Goal: Task Accomplishment & Management: Complete application form

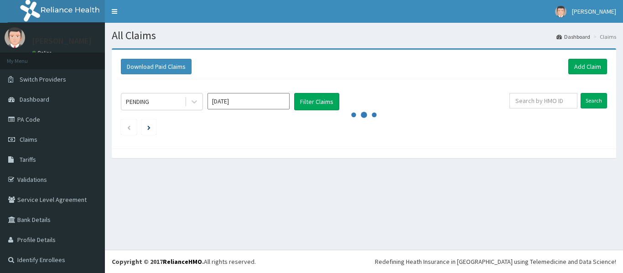
click at [568, 67] on link "Add Claim" at bounding box center [587, 67] width 39 height 16
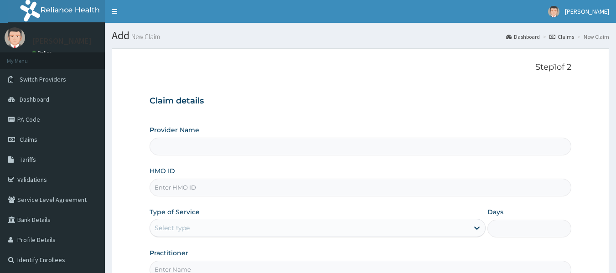
click at [318, 180] on input "HMO ID" at bounding box center [361, 188] width 422 height 18
paste input "ICH/10029/A"
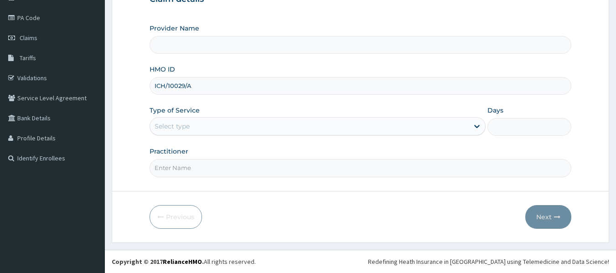
type input "ICH/10029/A"
click at [350, 126] on div "Select type" at bounding box center [309, 126] width 319 height 15
click at [184, 128] on div "Select type" at bounding box center [172, 126] width 35 height 9
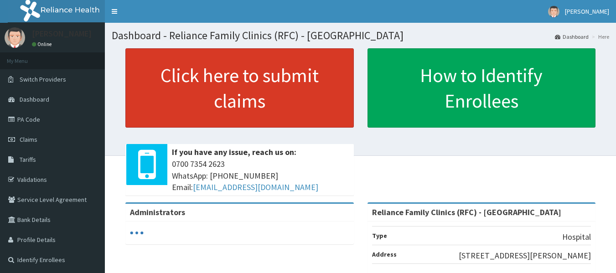
click at [274, 114] on link "Click here to submit claims" at bounding box center [239, 87] width 228 height 79
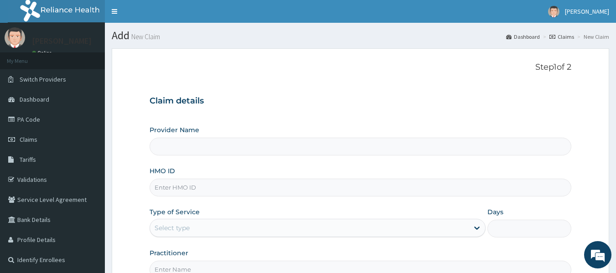
type input "Reliance Family Clinics (RFC) - [GEOGRAPHIC_DATA]"
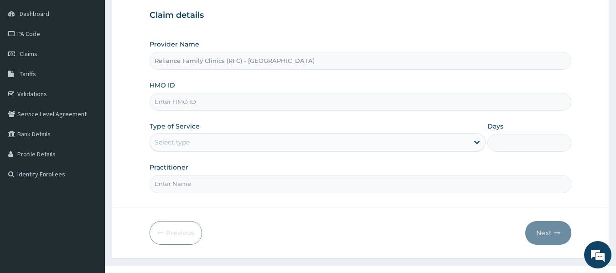
scroll to position [102, 0]
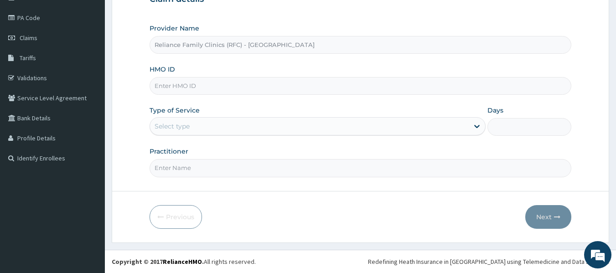
click at [258, 84] on input "HMO ID" at bounding box center [361, 86] width 422 height 18
paste input "ICH/10029/A"
type input "ICH/10029/A"
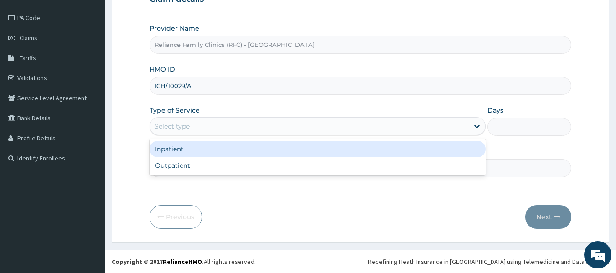
click at [344, 128] on div "Select type" at bounding box center [309, 126] width 319 height 15
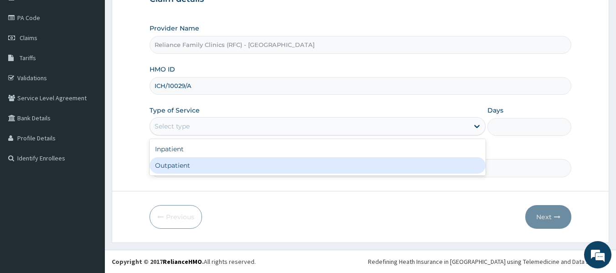
click at [338, 158] on div "Outpatient" at bounding box center [318, 165] width 336 height 16
type input "1"
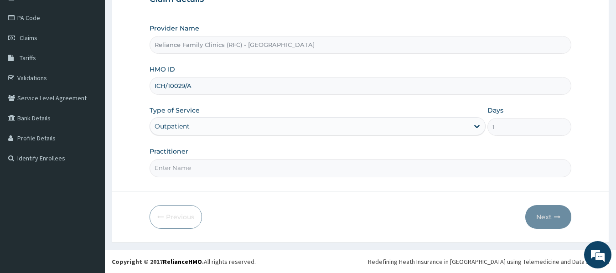
click at [338, 158] on div "Practitioner" at bounding box center [361, 162] width 422 height 30
click at [213, 172] on input "Practitioner" at bounding box center [361, 168] width 422 height 18
type input "Locum"
click at [553, 210] on button "Next" at bounding box center [548, 217] width 46 height 24
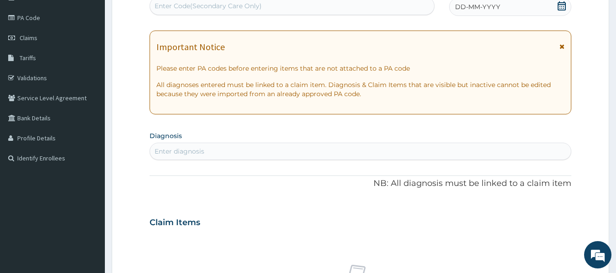
click at [492, 8] on span "DD-MM-YYYY" at bounding box center [477, 6] width 45 height 9
click at [256, 157] on div "Enter diagnosis" at bounding box center [360, 151] width 421 height 15
type input "upper res"
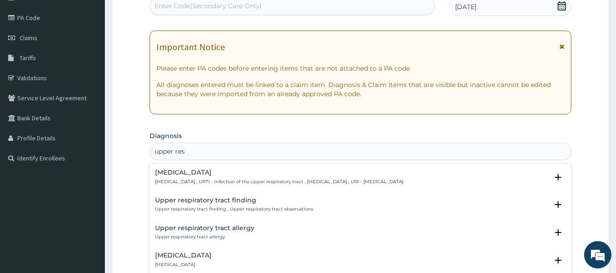
click at [215, 179] on p "[MEDICAL_DATA] , URTI - Infection of the upper respiratory tract , [MEDICAL_DAT…" at bounding box center [279, 182] width 249 height 6
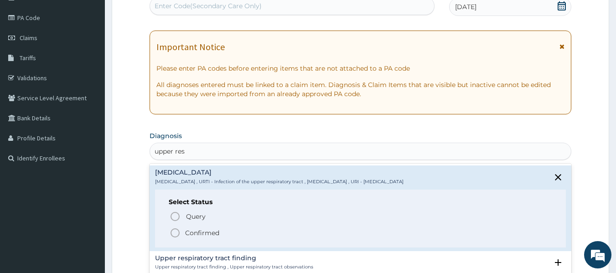
click at [177, 232] on icon "status option filled" at bounding box center [175, 233] width 11 height 11
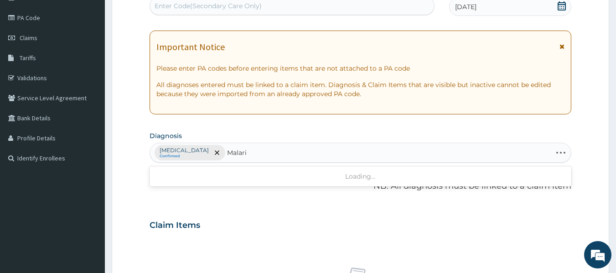
type input "[MEDICAL_DATA]"
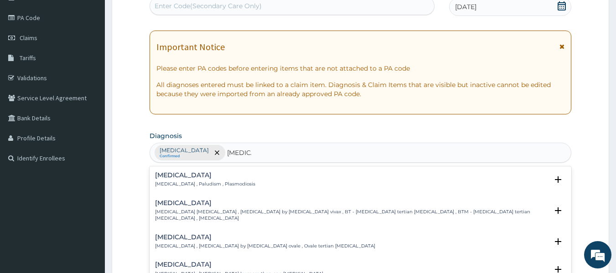
click at [160, 176] on h4 "[MEDICAL_DATA]" at bounding box center [205, 175] width 100 height 7
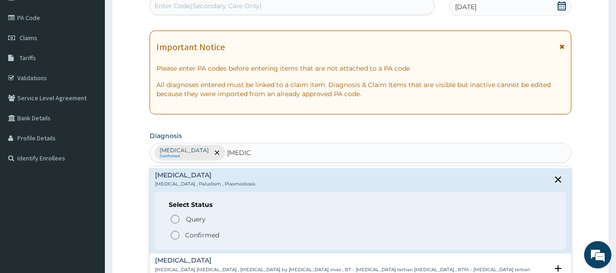
click at [182, 233] on span "Confirmed" at bounding box center [361, 235] width 383 height 11
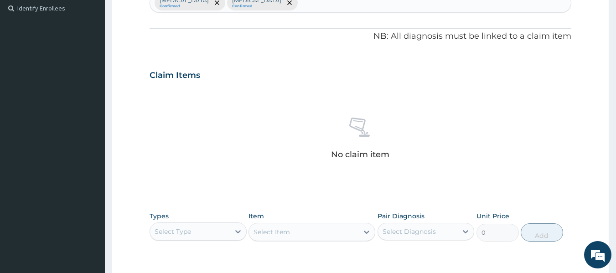
scroll to position [252, 0]
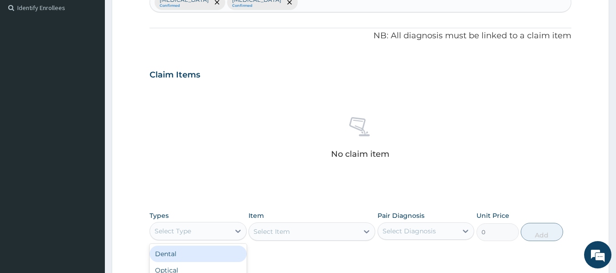
click at [218, 230] on div "Select Type" at bounding box center [190, 231] width 80 height 15
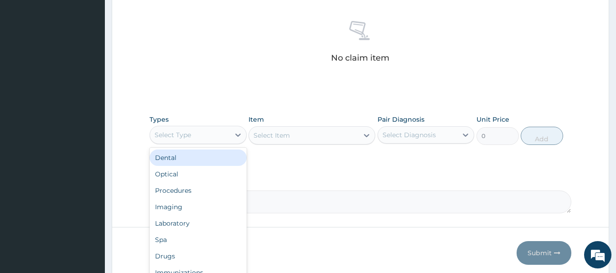
scroll to position [384, 0]
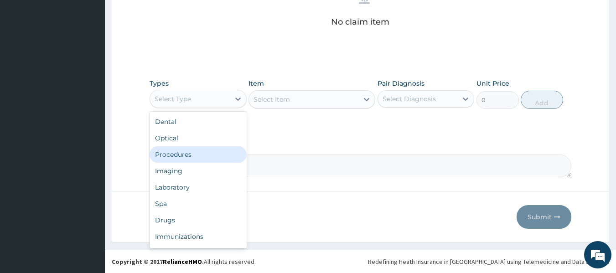
click at [201, 156] on div "Procedures" at bounding box center [198, 154] width 97 height 16
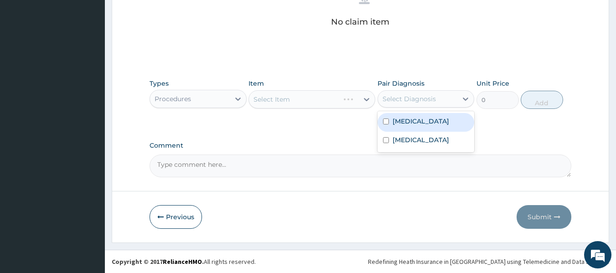
click at [419, 100] on div "Select Diagnosis" at bounding box center [409, 98] width 53 height 9
click at [407, 126] on label "Upper respiratory infection" at bounding box center [421, 121] width 57 height 9
checkbox input "true"
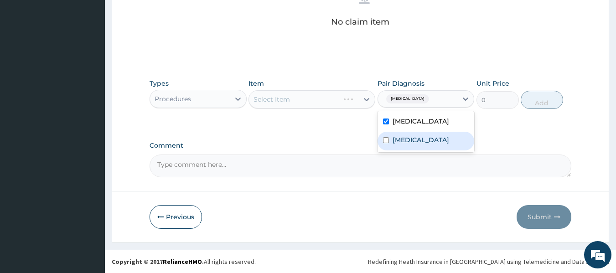
click at [408, 145] on label "Malaria" at bounding box center [421, 139] width 57 height 9
checkbox input "true"
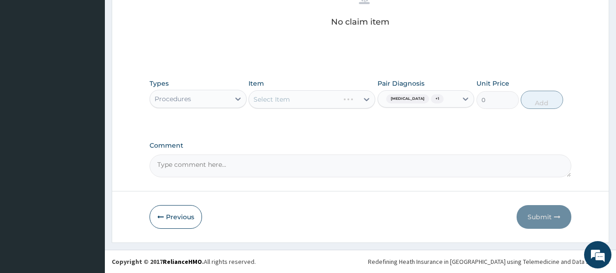
click at [321, 122] on div "Types Procedures Item Select Item Pair Diagnosis Upper respiratory infection + …" at bounding box center [361, 100] width 422 height 53
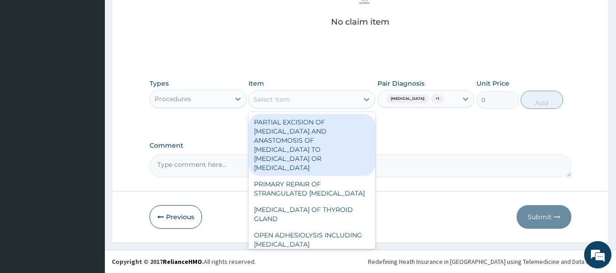
click at [320, 105] on div "Select Item" at bounding box center [303, 99] width 109 height 15
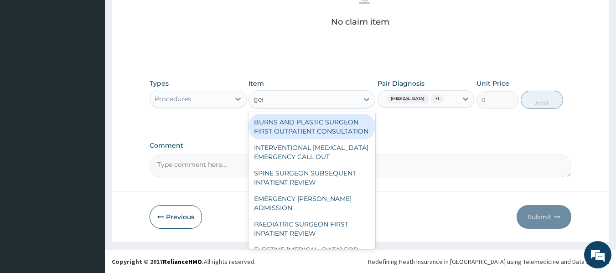
type input "gene"
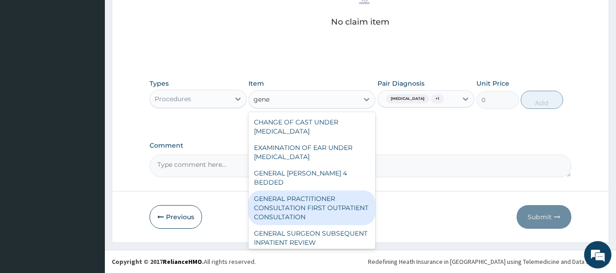
click at [304, 213] on div "GENERAL PRACTITIONER CONSULTATION FIRST OUTPATIENT CONSULTATION" at bounding box center [312, 208] width 127 height 35
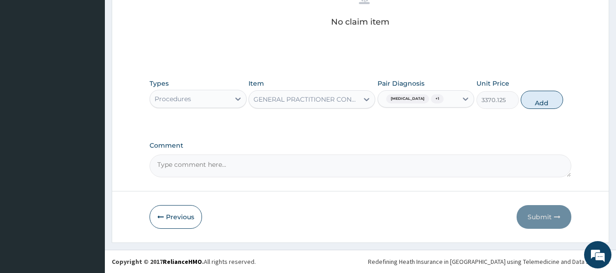
click at [521, 113] on div "Types Procedures Item GENERAL PRACTITIONER CONSULTATION FIRST OUTPATIENT CONSUL…" at bounding box center [361, 93] width 422 height 39
click at [534, 109] on button "Add" at bounding box center [542, 100] width 42 height 18
type input "0"
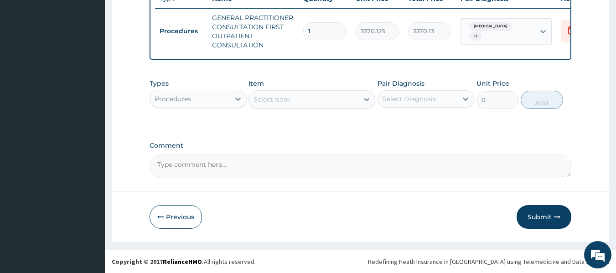
scroll to position [362, 0]
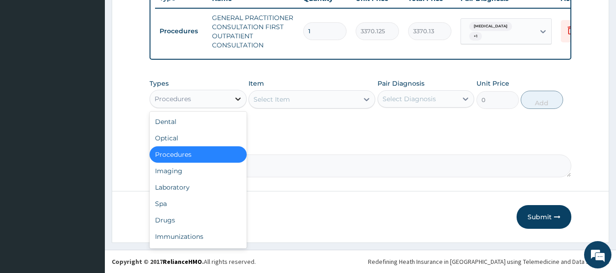
click at [233, 101] on icon at bounding box center [237, 98] width 9 height 9
click at [186, 191] on div "Laboratory" at bounding box center [198, 187] width 97 height 16
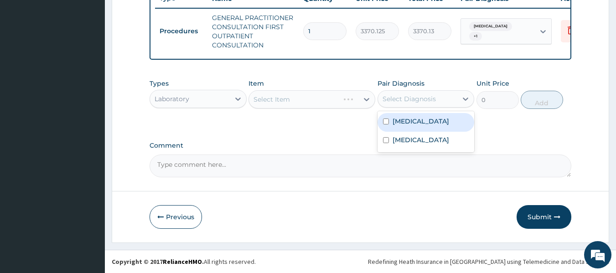
click at [394, 94] on div "Select Diagnosis" at bounding box center [409, 98] width 53 height 9
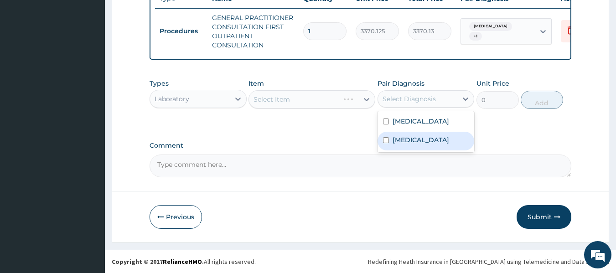
click at [389, 150] on div "Malaria" at bounding box center [426, 141] width 97 height 19
checkbox input "true"
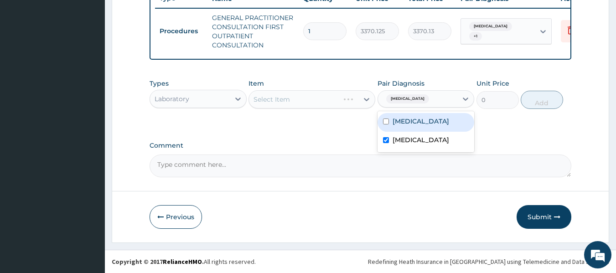
click at [391, 132] on div "Upper respiratory infection" at bounding box center [426, 122] width 97 height 19
checkbox input "true"
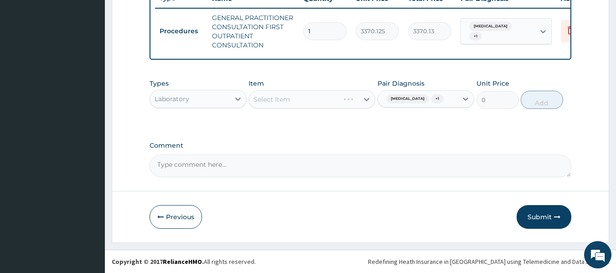
click at [300, 100] on div "Select Item" at bounding box center [312, 99] width 127 height 18
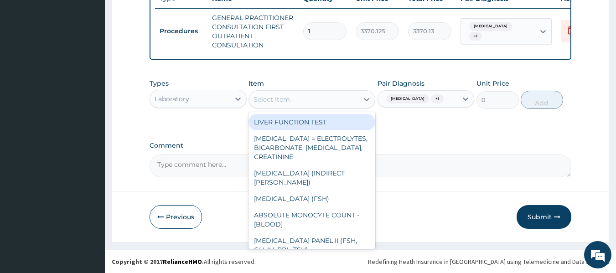
click at [300, 100] on div "Select Item" at bounding box center [303, 99] width 109 height 15
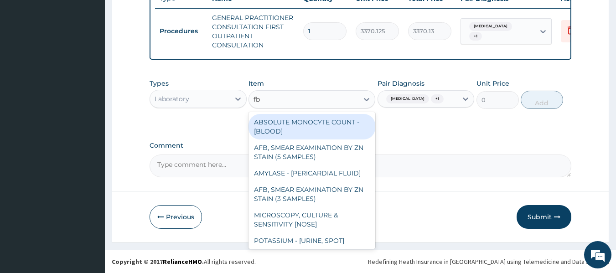
type input "fbc"
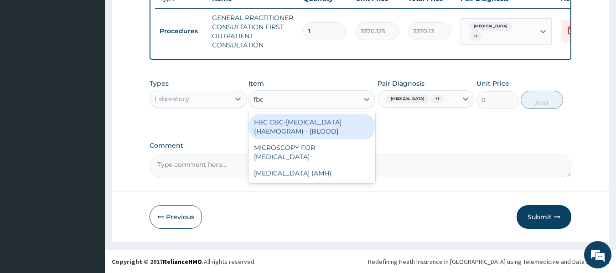
click at [316, 122] on div "FBC CBC-COMPLETE BLOOD COUNT (HAEMOGRAM) - [BLOOD]" at bounding box center [312, 127] width 127 height 26
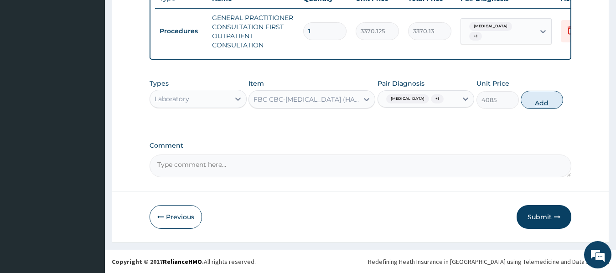
click at [545, 99] on button "Add" at bounding box center [542, 100] width 42 height 18
type input "0"
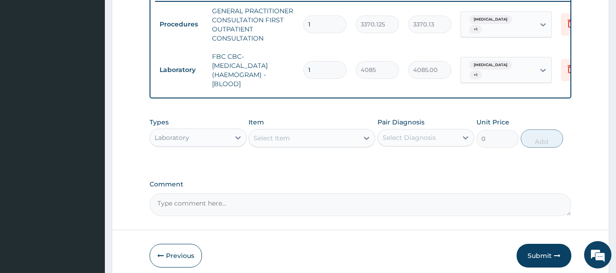
click at [280, 148] on div "Item Select Item" at bounding box center [312, 133] width 127 height 30
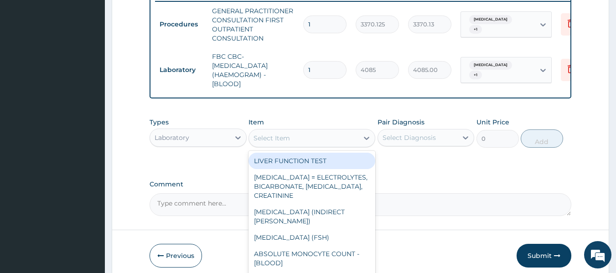
click at [298, 140] on div "Select Item" at bounding box center [303, 138] width 109 height 15
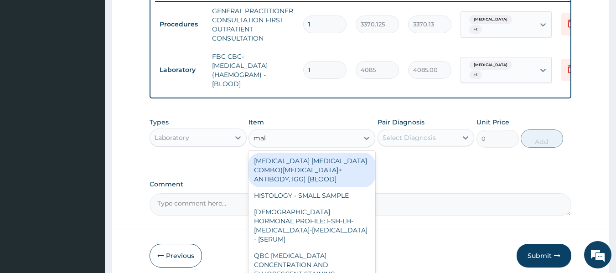
type input "mala"
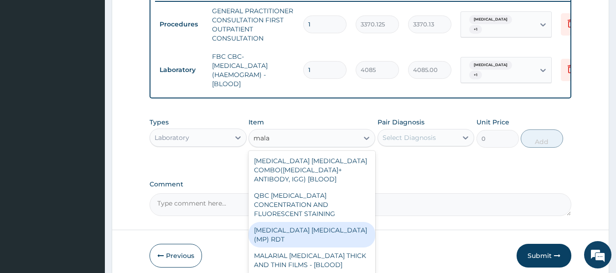
click at [339, 223] on div "MALARIA PARASITE (MP) RDT" at bounding box center [312, 235] width 127 height 26
type input "1531.875"
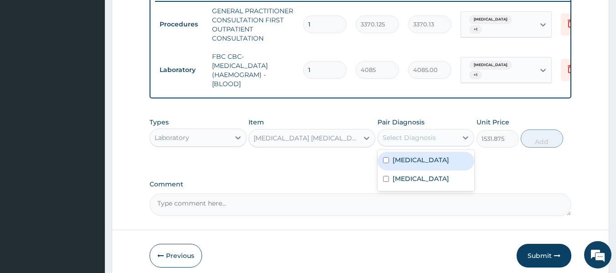
click at [418, 145] on div "Select Diagnosis" at bounding box center [418, 137] width 80 height 15
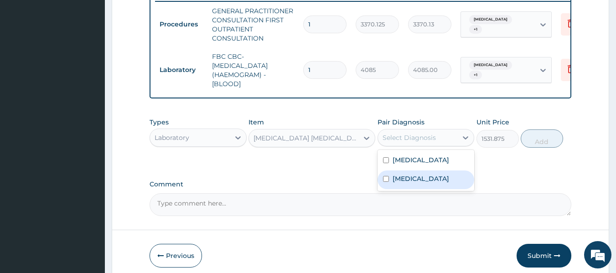
click at [408, 183] on label "Malaria" at bounding box center [421, 178] width 57 height 9
checkbox input "true"
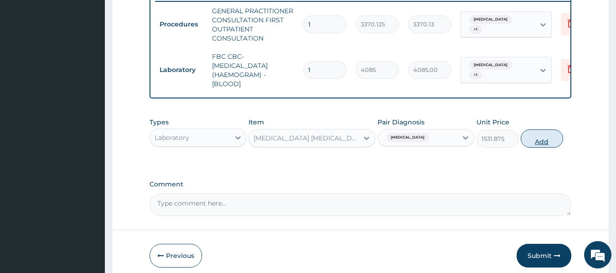
click at [527, 148] on button "Add" at bounding box center [542, 139] width 42 height 18
type input "0"
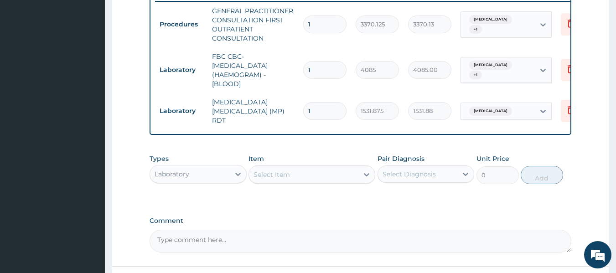
click at [215, 169] on div "Laboratory" at bounding box center [190, 174] width 80 height 15
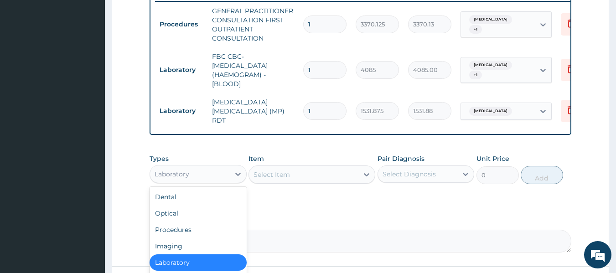
scroll to position [439, 0]
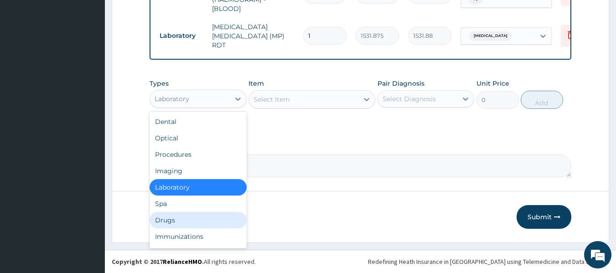
click at [187, 221] on div "Drugs" at bounding box center [198, 220] width 97 height 16
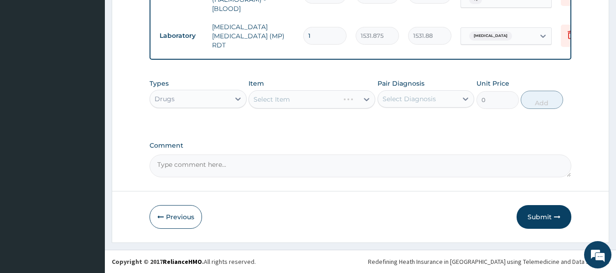
click at [343, 99] on div "Select Item" at bounding box center [312, 99] width 127 height 18
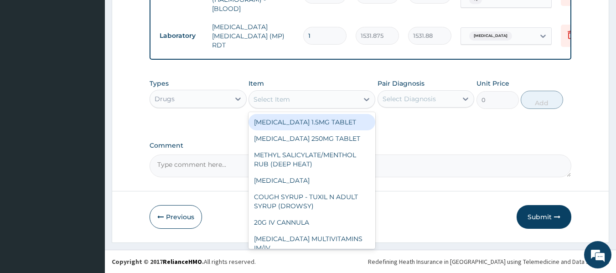
click at [343, 99] on div "Select Item" at bounding box center [303, 99] width 109 height 15
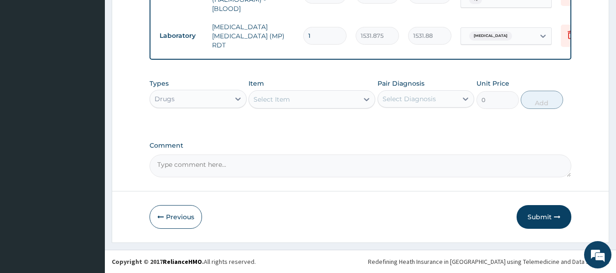
click at [343, 99] on div "Select Item" at bounding box center [303, 99] width 109 height 15
type input "r"
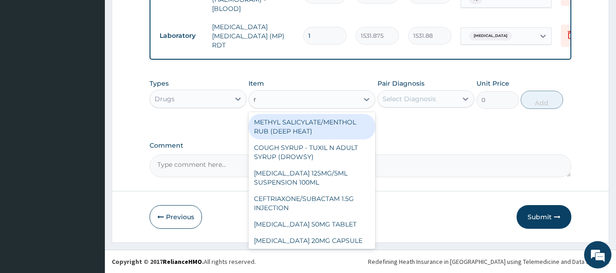
click at [343, 99] on div "r r" at bounding box center [303, 99] width 109 height 15
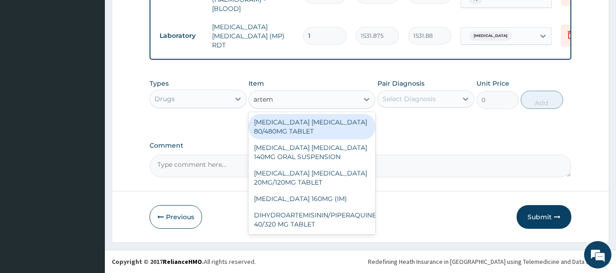
type input "arteme"
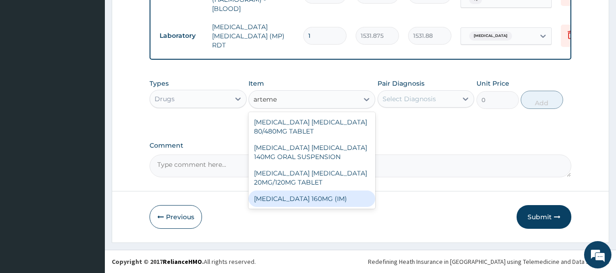
click at [318, 200] on div "ARTEMETHER 160MG (IM)" at bounding box center [312, 199] width 127 height 16
type input "1000.5"
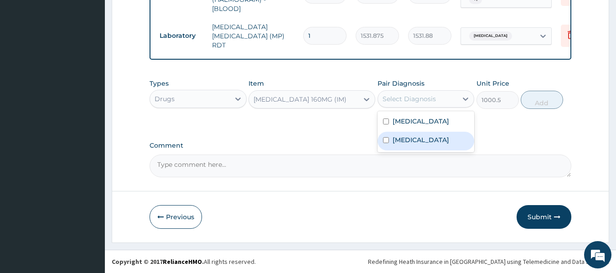
drag, startPoint x: 434, startPoint y: 99, endPoint x: 413, endPoint y: 151, distance: 55.6
click at [413, 108] on div "option Malaria, selected. option Malaria focused, 2 of 2. 2 results available. …" at bounding box center [426, 98] width 97 height 17
click at [413, 145] on label "Malaria" at bounding box center [421, 139] width 57 height 9
checkbox input "true"
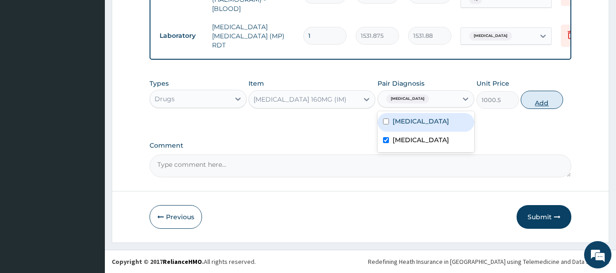
click at [534, 100] on button "Add" at bounding box center [542, 100] width 42 height 18
type input "0"
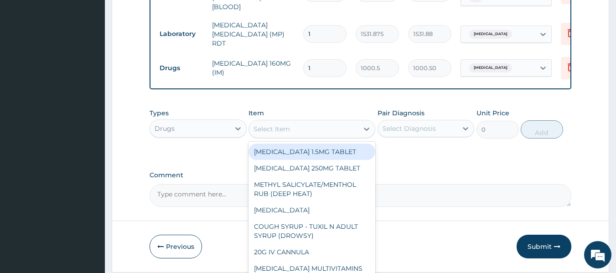
click at [274, 133] on div "Select Item" at bounding box center [272, 128] width 36 height 9
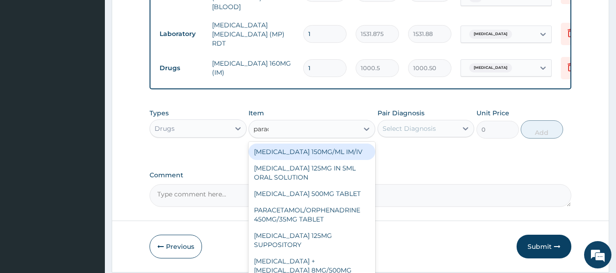
type input "parace"
click at [332, 151] on div "PARACETAMOL 150MG/ML IM/IV" at bounding box center [312, 152] width 127 height 16
type input "300"
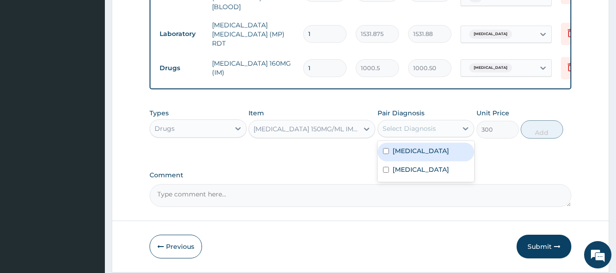
click at [442, 126] on div "Select Diagnosis" at bounding box center [418, 128] width 80 height 15
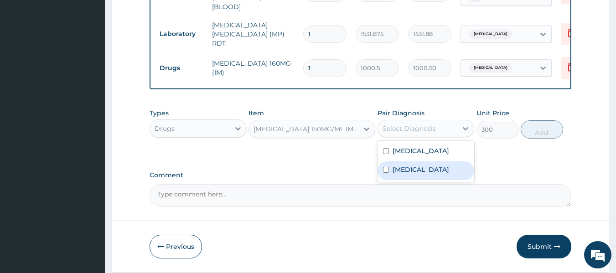
click at [426, 176] on div "Malaria" at bounding box center [426, 170] width 97 height 19
checkbox input "true"
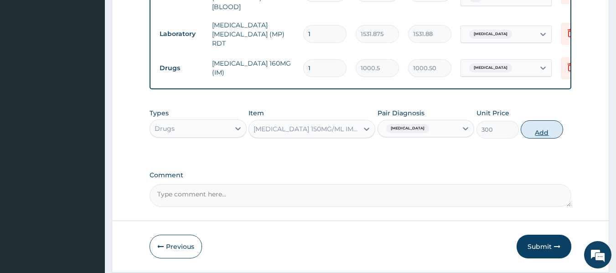
click at [529, 134] on button "Add" at bounding box center [542, 129] width 42 height 18
type input "0"
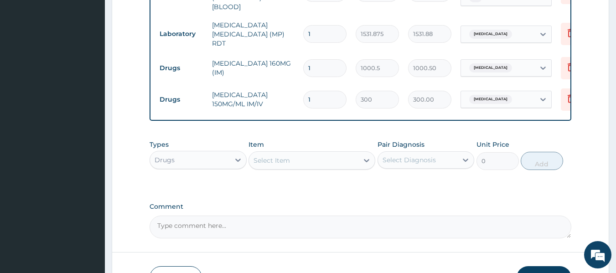
type input "0.00"
type input "6"
type input "1800.00"
type input "6"
click at [321, 59] on input "1" at bounding box center [324, 68] width 43 height 18
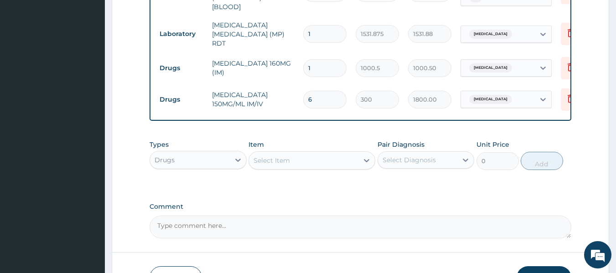
type input "0.00"
type input "3"
type input "3001.50"
type input "3"
click at [285, 159] on div "Select Item" at bounding box center [272, 160] width 36 height 9
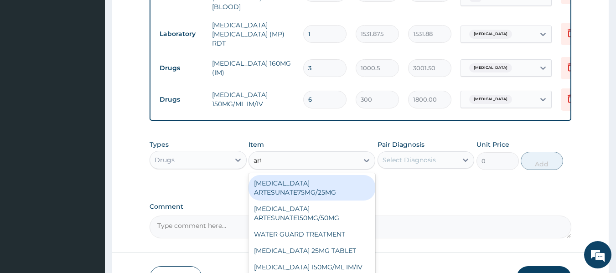
type input "arte"
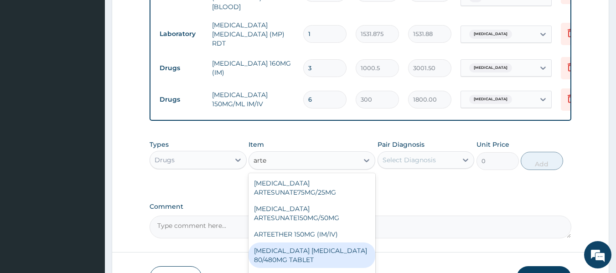
click at [314, 258] on div "ARTEMETHER LUMEFANTRINE 80/480MG TABLET" at bounding box center [312, 256] width 127 height 26
type input "450"
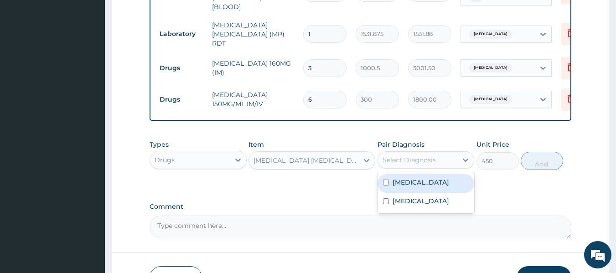
click at [409, 167] on div "Select Diagnosis" at bounding box center [418, 160] width 80 height 15
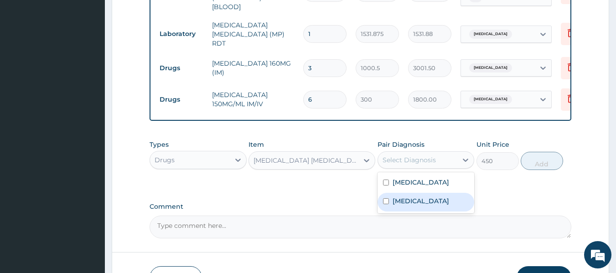
click at [410, 206] on label "Malaria" at bounding box center [421, 201] width 57 height 9
checkbox input "true"
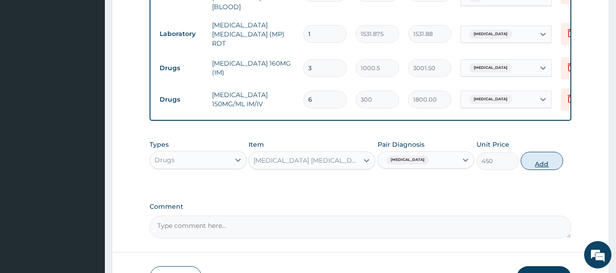
click at [538, 157] on button "Add" at bounding box center [542, 161] width 42 height 18
type input "0"
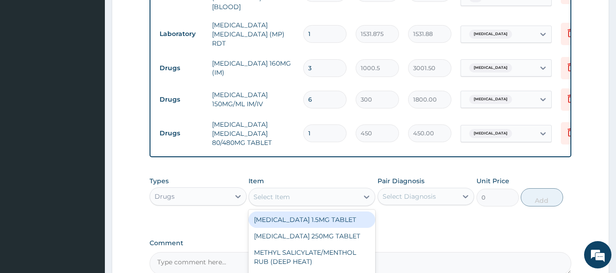
click at [285, 200] on div "Select Item" at bounding box center [272, 196] width 36 height 9
type input "parac"
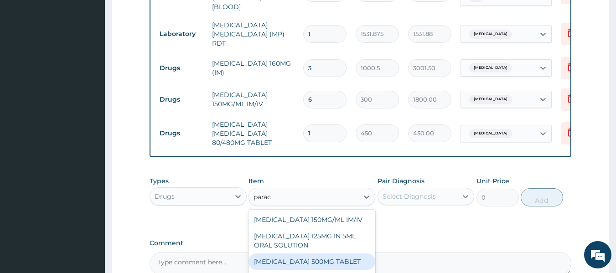
click at [328, 256] on div "PARACETAMOL 500MG TABLET" at bounding box center [312, 262] width 127 height 16
type input "30"
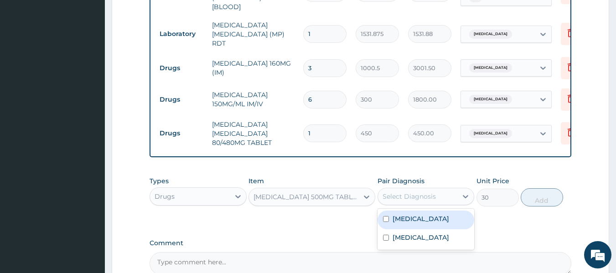
click at [437, 193] on div "Select Diagnosis" at bounding box center [418, 196] width 80 height 15
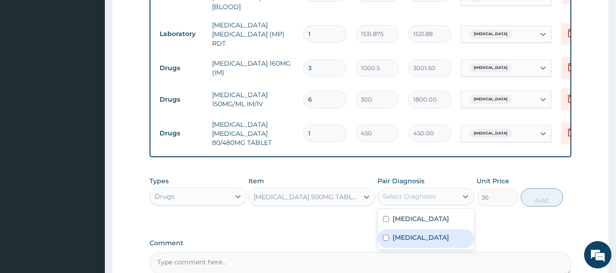
click at [418, 244] on div "Malaria" at bounding box center [426, 238] width 97 height 19
checkbox input "true"
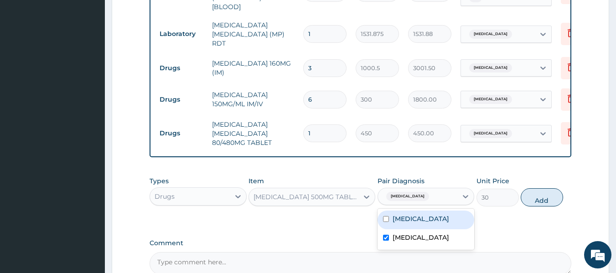
click at [436, 217] on label "Upper respiratory infection" at bounding box center [421, 218] width 57 height 9
checkbox input "true"
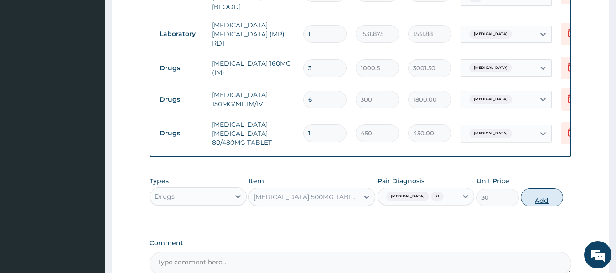
click at [539, 197] on button "Add" at bounding box center [542, 197] width 42 height 18
type input "0"
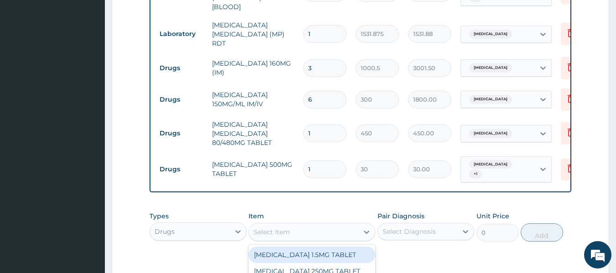
click at [286, 231] on div "Select Item" at bounding box center [272, 232] width 36 height 9
type input "cipro"
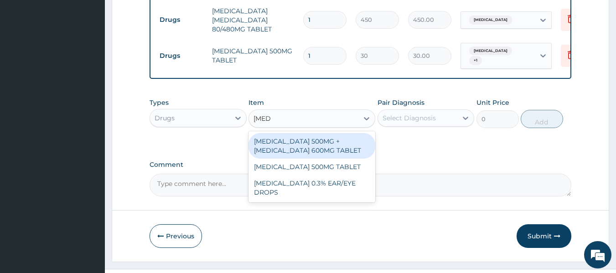
scroll to position [560, 0]
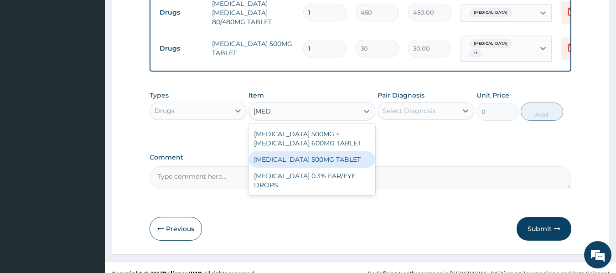
click at [339, 160] on div "CIPROFLOXACIN 500MG TABLET" at bounding box center [312, 159] width 127 height 16
type input "400"
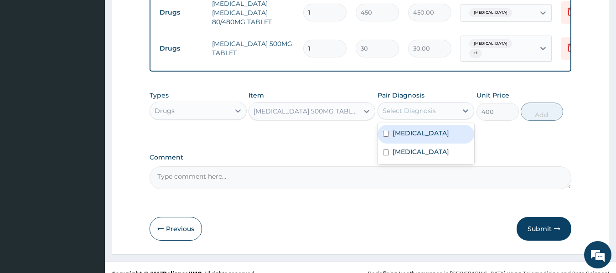
click at [414, 104] on div "Select Diagnosis" at bounding box center [418, 111] width 80 height 15
click at [418, 138] on label "Upper respiratory infection" at bounding box center [421, 133] width 57 height 9
checkbox input "true"
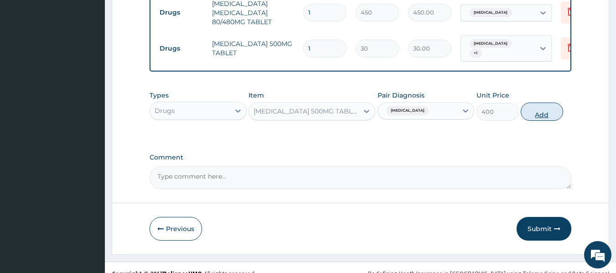
click at [535, 103] on button "Add" at bounding box center [542, 112] width 42 height 18
type input "0"
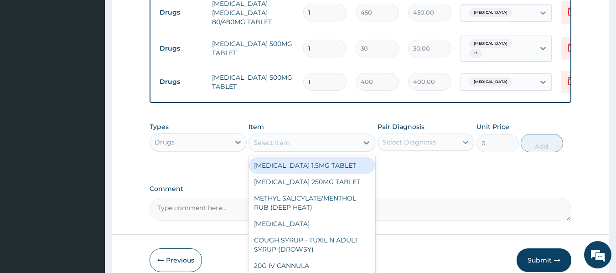
click at [276, 141] on div "Select Item" at bounding box center [272, 142] width 36 height 9
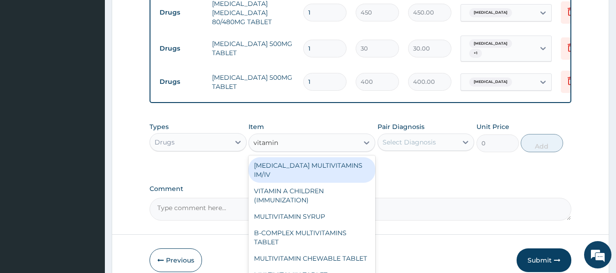
type input "vitamin"
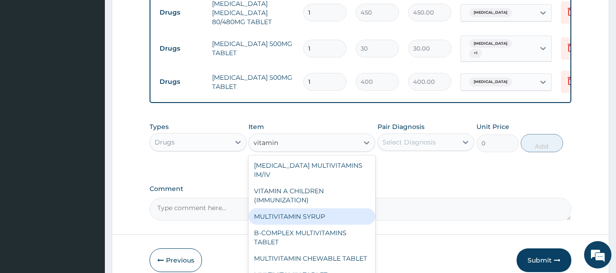
scroll to position [29, 0]
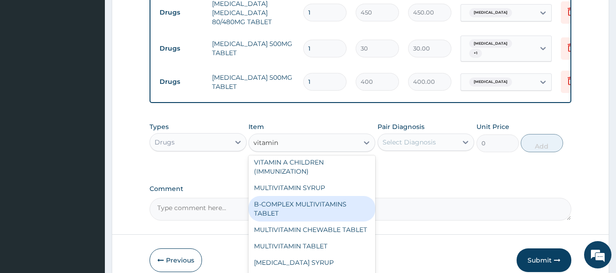
click at [322, 213] on div "B-COMPLEX MULTIVITAMINS TABLET" at bounding box center [312, 209] width 127 height 26
type input "31.04999923706055"
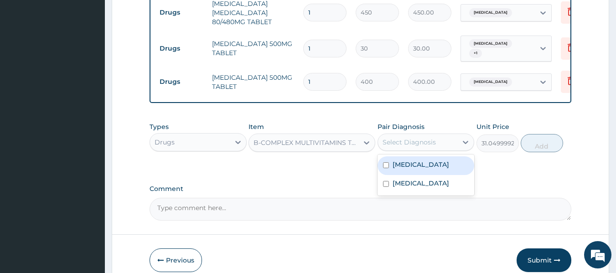
click at [420, 142] on div "Select Diagnosis" at bounding box center [409, 142] width 53 height 9
click at [415, 169] on label "Upper respiratory infection" at bounding box center [421, 164] width 57 height 9
checkbox input "true"
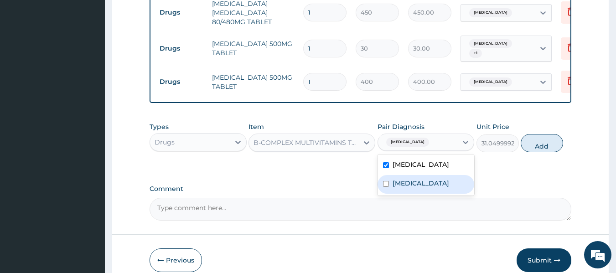
click at [417, 183] on div "Malaria" at bounding box center [426, 184] width 97 height 19
checkbox input "true"
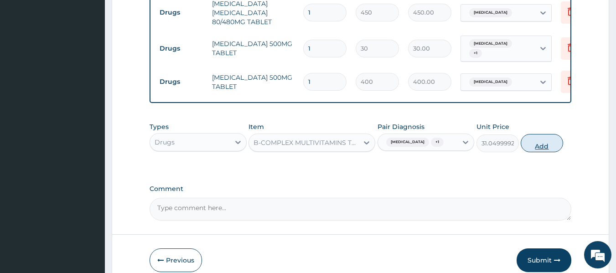
click at [543, 146] on button "Add" at bounding box center [542, 143] width 42 height 18
type input "0"
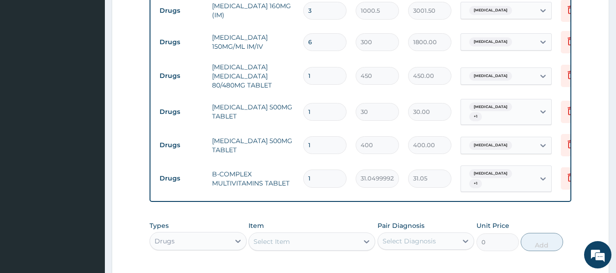
scroll to position [495, 0]
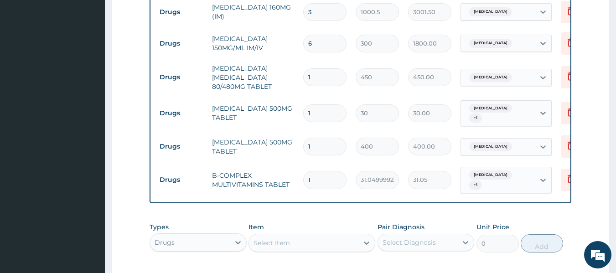
click at [317, 76] on input "1" at bounding box center [324, 77] width 43 height 18
type input "0.00"
type input "6"
type input "2700.00"
type input "6"
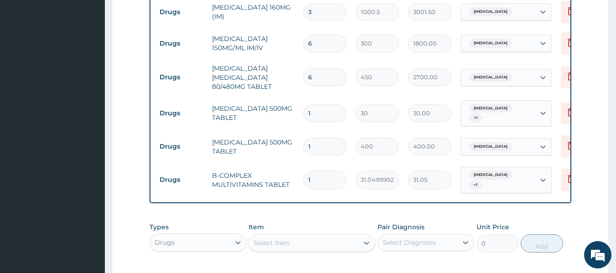
click at [322, 109] on input "1" at bounding box center [324, 113] width 43 height 18
type input "18"
type input "540.00"
type input "18"
click at [323, 138] on input "1" at bounding box center [324, 147] width 43 height 18
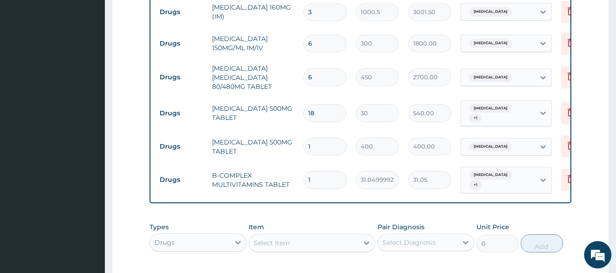
type input "10"
type input "4000.00"
type input "10"
click at [329, 171] on input "1" at bounding box center [324, 180] width 43 height 18
type input "0.00"
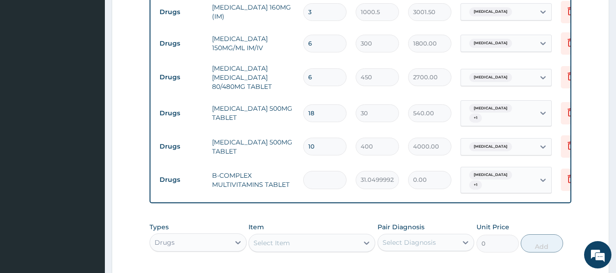
type input "3"
type input "93.15"
type input "30"
type input "931.50"
type input "31"
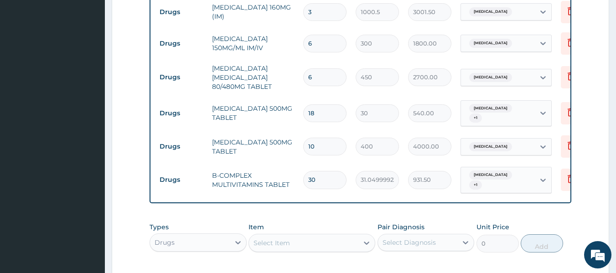
type input "962.55"
type input "32"
type input "993.60"
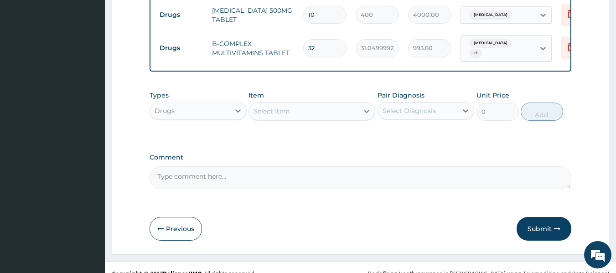
scroll to position [637, 0]
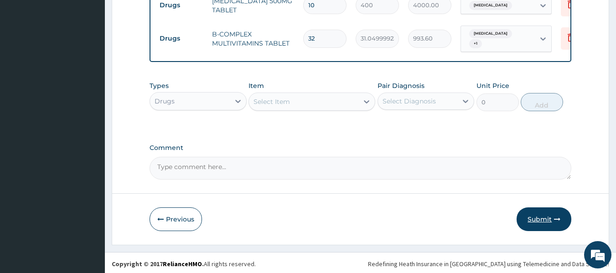
type input "32"
click at [541, 210] on button "Submit" at bounding box center [544, 219] width 55 height 24
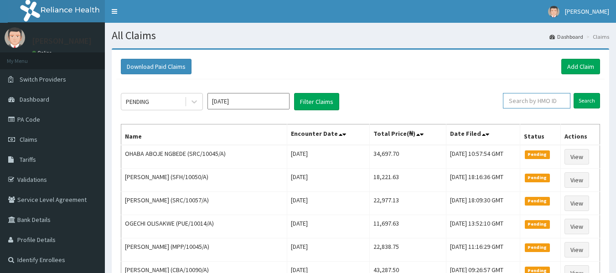
click at [548, 97] on input "text" at bounding box center [536, 101] width 67 height 16
paste input "ICH/10029/A"
type input "ICH/10029/A"
click at [574, 93] on input "Search" at bounding box center [587, 101] width 26 height 16
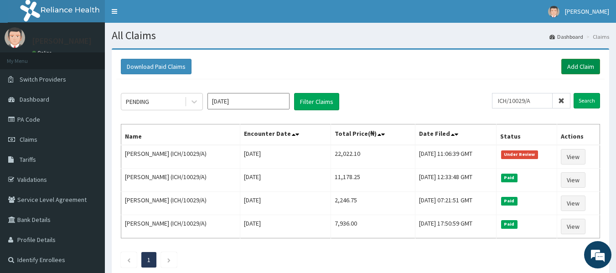
click at [577, 67] on link "Add Claim" at bounding box center [580, 67] width 39 height 16
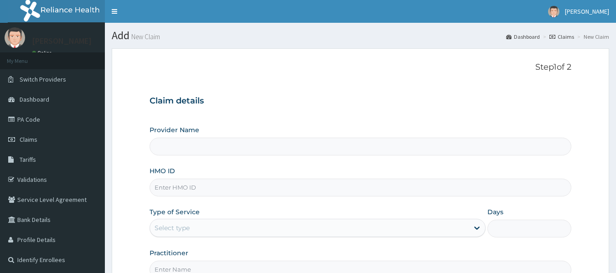
click at [317, 185] on input "HMO ID" at bounding box center [361, 188] width 422 height 18
type input "Reliance Family Clinics (RFC) - [GEOGRAPHIC_DATA]"
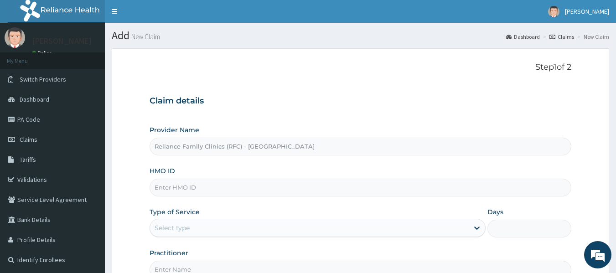
paste input "PPI/10152/A"
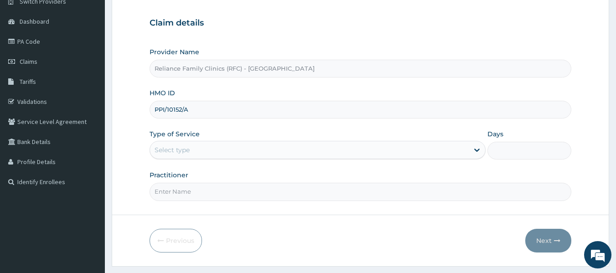
scroll to position [80, 0]
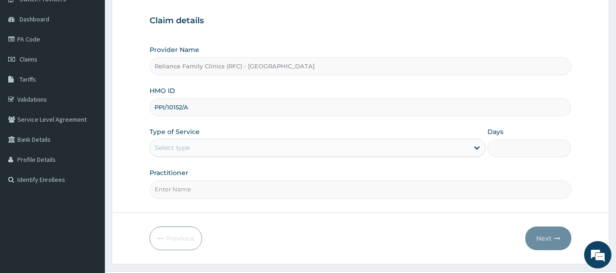
type input "PPI/10152/A"
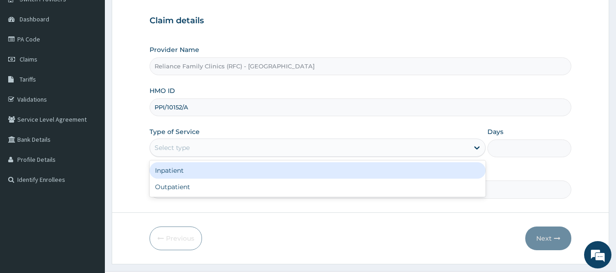
click at [344, 143] on div "Select type" at bounding box center [309, 147] width 319 height 15
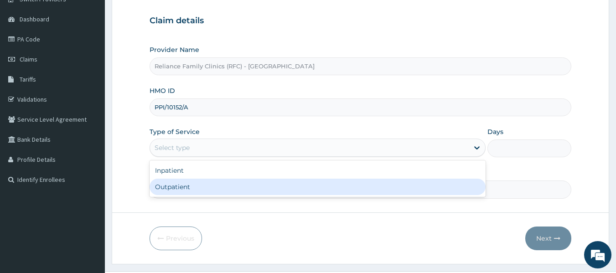
click at [325, 180] on div "Outpatient" at bounding box center [318, 187] width 336 height 16
type input "1"
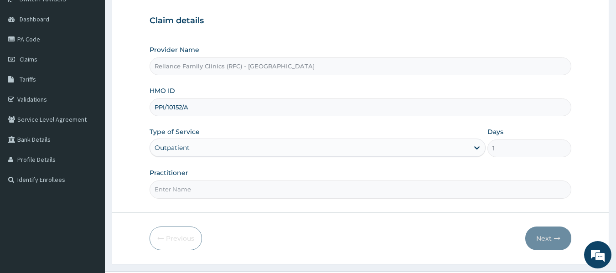
click at [308, 189] on input "Practitioner" at bounding box center [361, 190] width 422 height 18
type input "Dr [PERSON_NAME]"
click at [554, 241] on icon "button" at bounding box center [557, 238] width 6 height 6
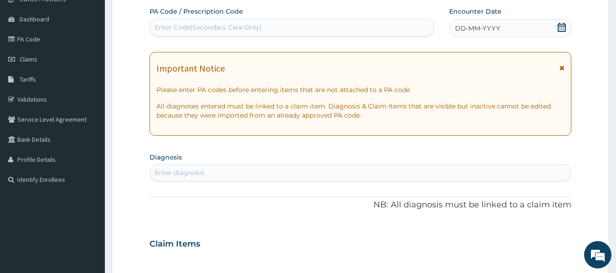
click at [495, 30] on span "DD-MM-YYYY" at bounding box center [477, 28] width 45 height 9
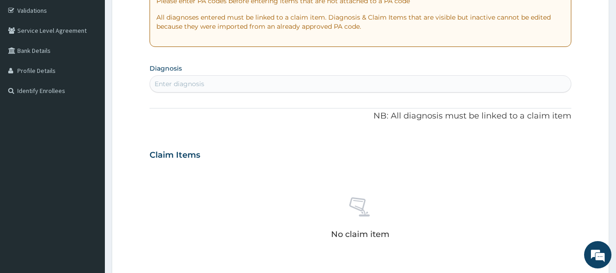
scroll to position [170, 0]
click at [354, 77] on div "Enter diagnosis" at bounding box center [360, 83] width 421 height 15
type input "malari"
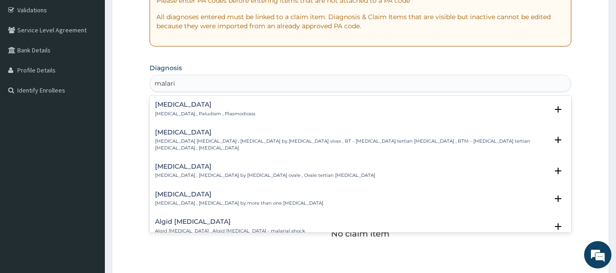
click at [211, 113] on p "Malaria , Paludism , Plasmodiosis" at bounding box center [205, 114] width 100 height 6
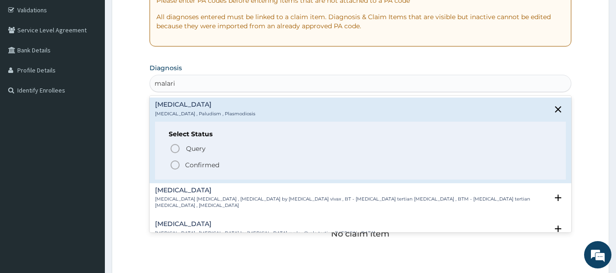
click at [198, 163] on p "Confirmed" at bounding box center [202, 165] width 34 height 9
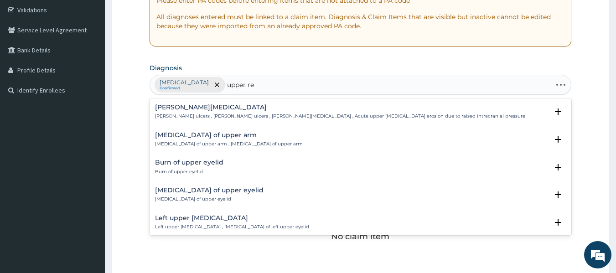
type input "upper res"
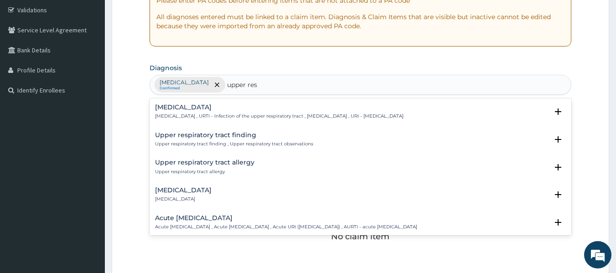
click at [229, 110] on h4 "Upper respiratory infection" at bounding box center [279, 107] width 249 height 7
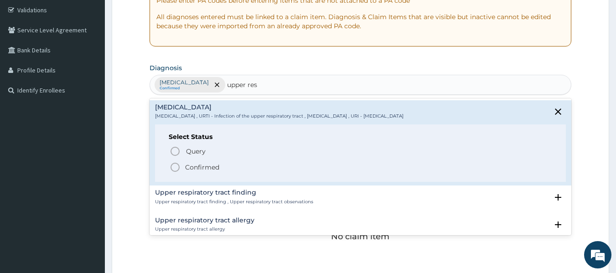
click at [213, 168] on p "Confirmed" at bounding box center [202, 167] width 34 height 9
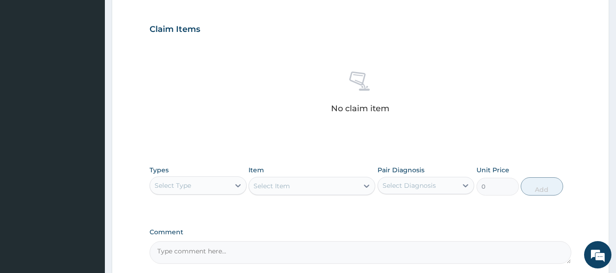
scroll to position [298, 0]
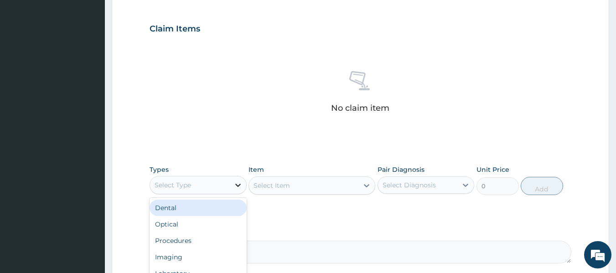
click at [233, 179] on div at bounding box center [238, 185] width 16 height 16
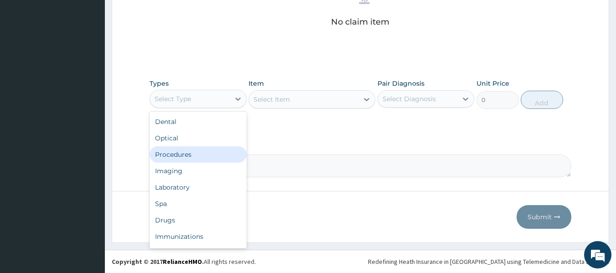
click at [207, 148] on div "Procedures" at bounding box center [198, 154] width 97 height 16
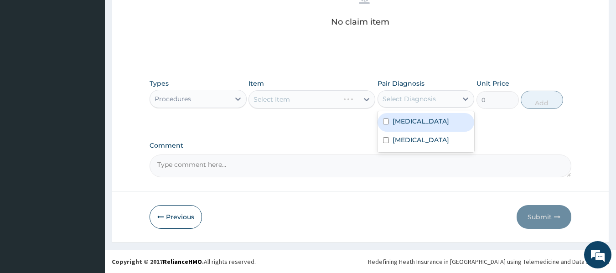
click at [445, 101] on div "Select Diagnosis" at bounding box center [418, 99] width 80 height 15
click at [407, 124] on label "Malaria" at bounding box center [421, 121] width 57 height 9
checkbox input "true"
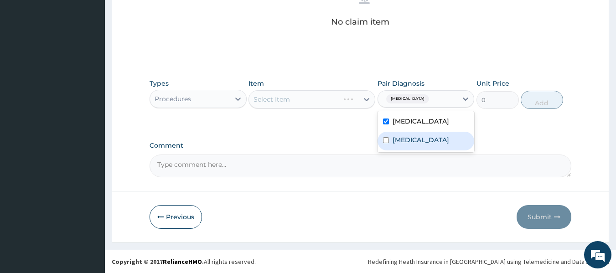
click at [412, 135] on label "Upper respiratory infection" at bounding box center [421, 139] width 57 height 9
checkbox input "true"
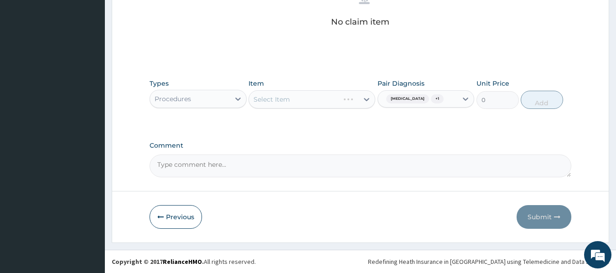
click at [310, 101] on div "Select Item" at bounding box center [312, 99] width 127 height 18
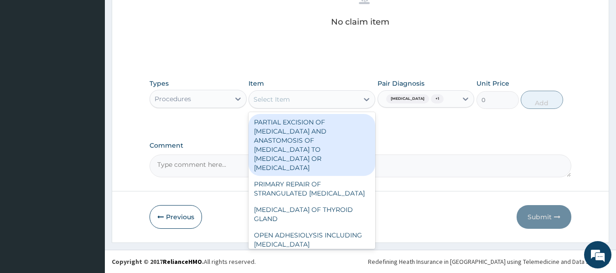
click at [310, 101] on div "Select Item" at bounding box center [303, 99] width 109 height 15
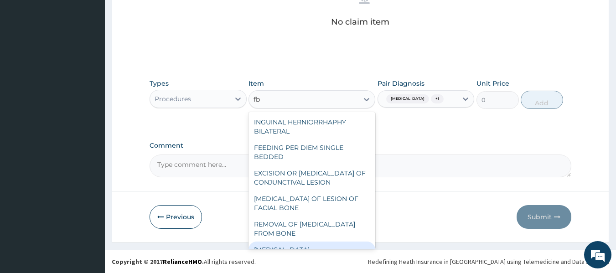
type input "f"
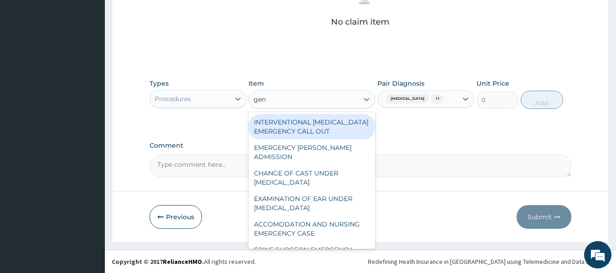
type input "gene"
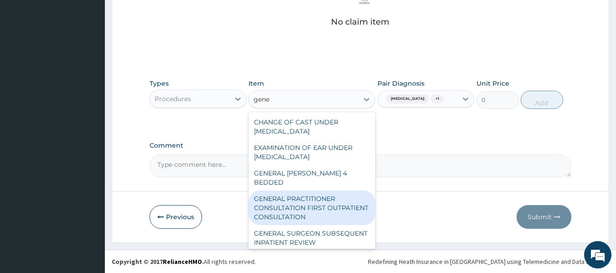
click at [309, 191] on div "GENERAL PRACTITIONER CONSULTATION FIRST OUTPATIENT CONSULTATION" at bounding box center [312, 208] width 127 height 35
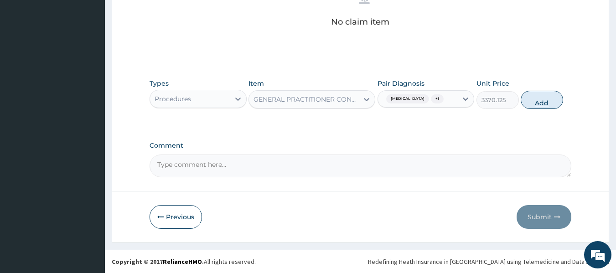
click at [558, 106] on button "Add" at bounding box center [542, 100] width 42 height 18
type input "0"
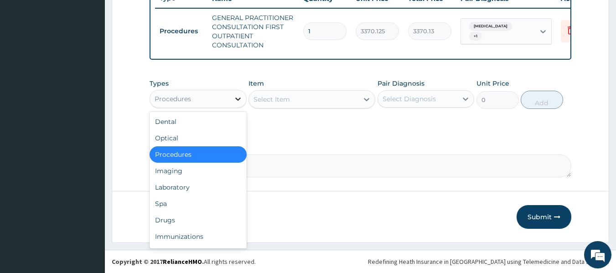
click at [233, 100] on icon at bounding box center [237, 98] width 9 height 9
click at [207, 188] on div "Laboratory" at bounding box center [198, 187] width 97 height 16
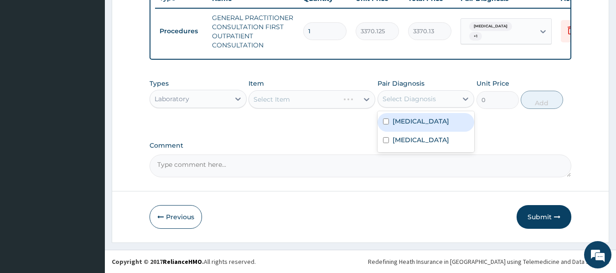
click at [419, 97] on div "Select Diagnosis" at bounding box center [409, 98] width 53 height 9
click at [414, 120] on label "Malaria" at bounding box center [421, 121] width 57 height 9
checkbox input "true"
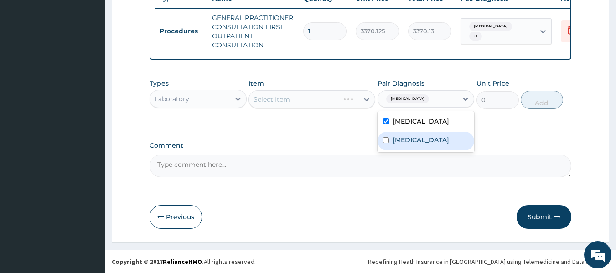
click at [417, 135] on label "Upper respiratory infection" at bounding box center [421, 139] width 57 height 9
checkbox input "true"
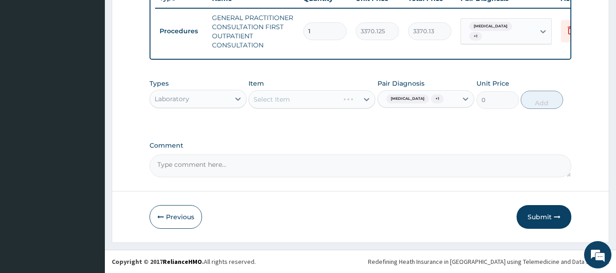
click at [321, 93] on div "Select Item" at bounding box center [312, 99] width 127 height 18
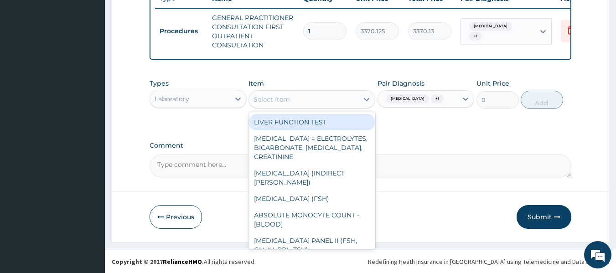
click at [321, 93] on div "Select Item" at bounding box center [303, 99] width 109 height 15
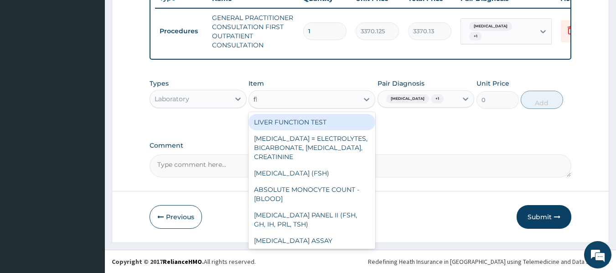
type input "fbc"
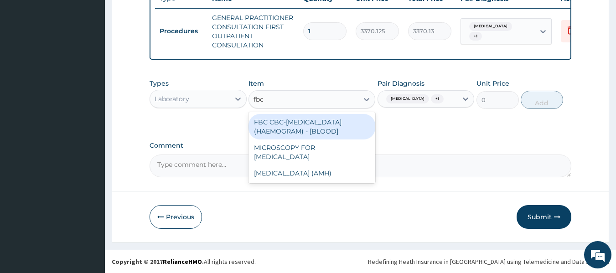
click at [316, 125] on div "FBC CBC-COMPLETE BLOOD COUNT (HAEMOGRAM) - [BLOOD]" at bounding box center [312, 127] width 127 height 26
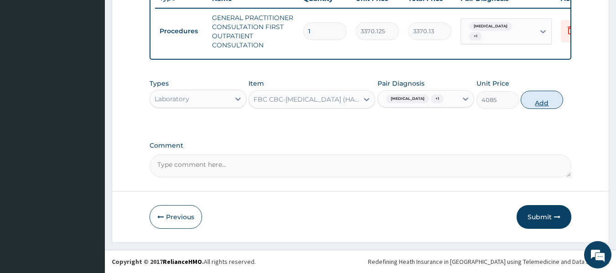
click at [532, 97] on button "Add" at bounding box center [542, 100] width 42 height 18
type input "0"
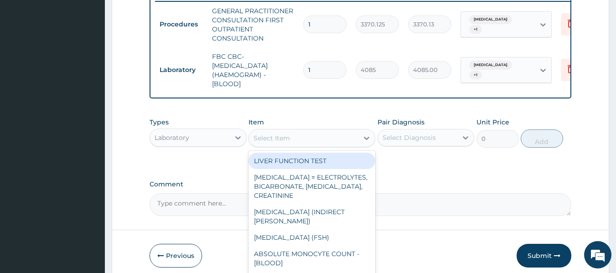
click at [290, 145] on div "Select Item" at bounding box center [303, 138] width 109 height 15
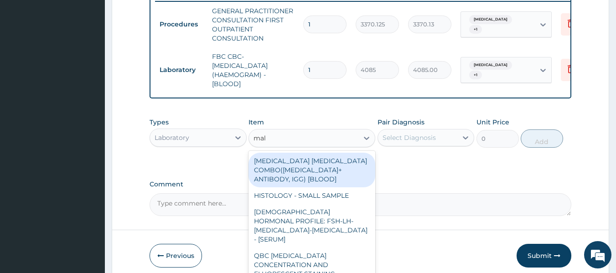
type input "mala"
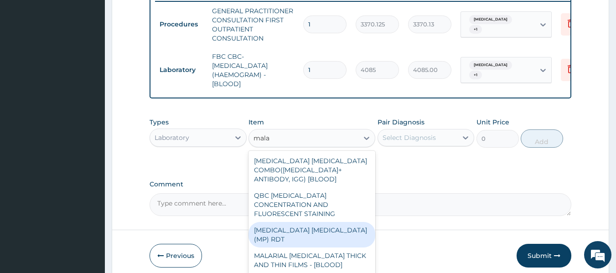
click at [329, 222] on div "MALARIA PARASITE (MP) RDT" at bounding box center [312, 235] width 127 height 26
type input "1531.875"
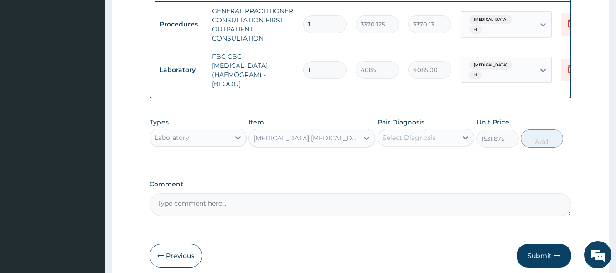
click at [457, 148] on div "Pair Diagnosis Select Diagnosis" at bounding box center [426, 133] width 97 height 30
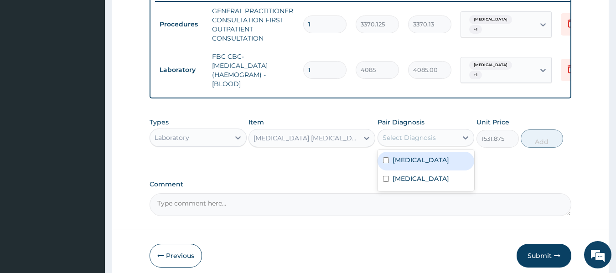
click at [450, 145] on div "Select Diagnosis" at bounding box center [418, 137] width 80 height 15
click at [420, 161] on div "Malaria" at bounding box center [426, 161] width 97 height 19
checkbox input "true"
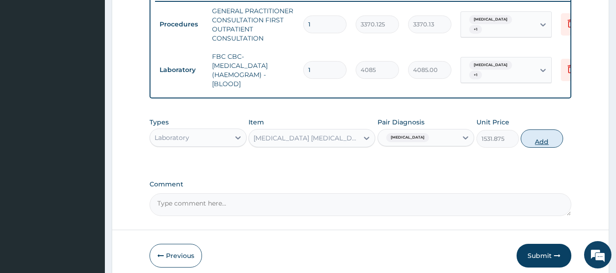
click at [552, 140] on button "Add" at bounding box center [542, 139] width 42 height 18
type input "0"
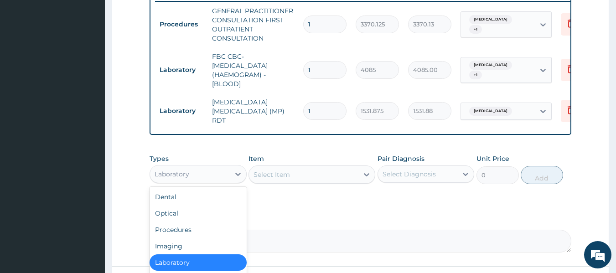
click at [220, 167] on div "Laboratory" at bounding box center [198, 174] width 97 height 18
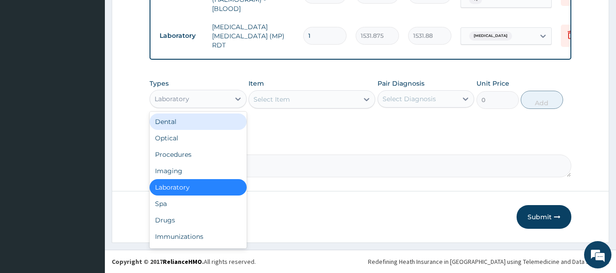
scroll to position [31, 0]
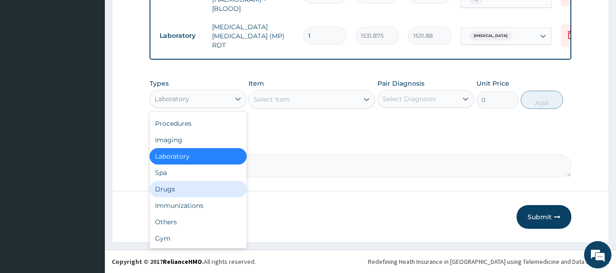
click at [195, 192] on div "Drugs" at bounding box center [198, 189] width 97 height 16
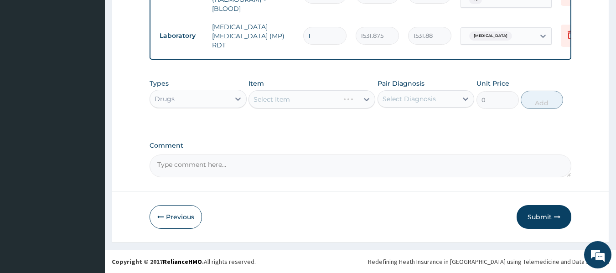
click at [341, 102] on div "Select Item" at bounding box center [312, 99] width 127 height 18
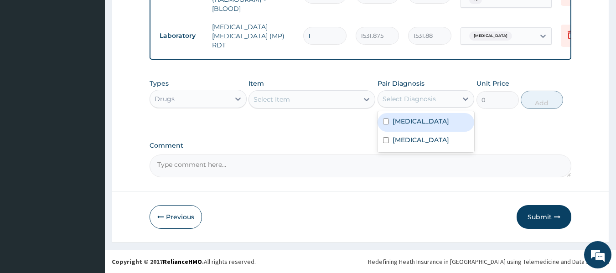
click at [386, 96] on div "Select Diagnosis" at bounding box center [409, 98] width 53 height 9
click at [388, 118] on div "Malaria" at bounding box center [426, 122] width 97 height 19
checkbox input "true"
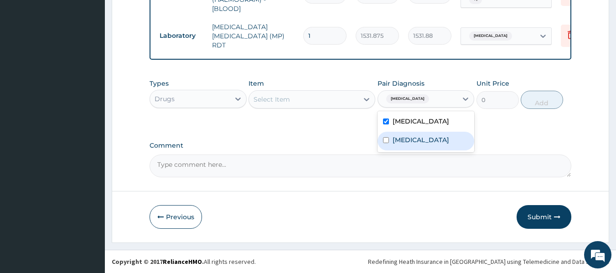
click at [399, 141] on label "Upper respiratory infection" at bounding box center [421, 139] width 57 height 9
checkbox input "true"
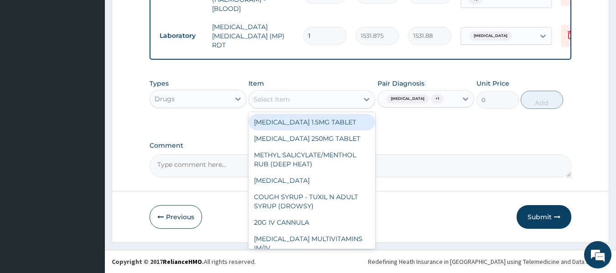
click at [318, 97] on div "Select Item" at bounding box center [303, 99] width 109 height 15
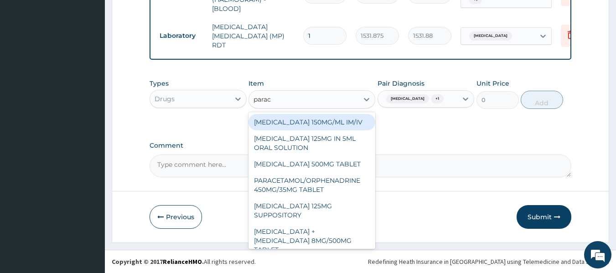
type input "parace"
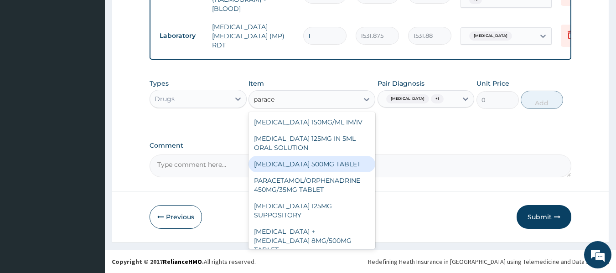
click at [317, 165] on div "PARACETAMOL 500MG TABLET" at bounding box center [312, 164] width 127 height 16
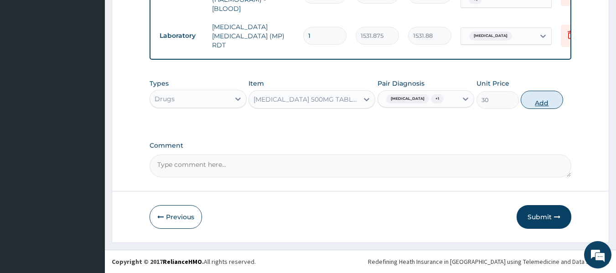
click at [524, 104] on button "Add" at bounding box center [542, 100] width 42 height 18
type input "0"
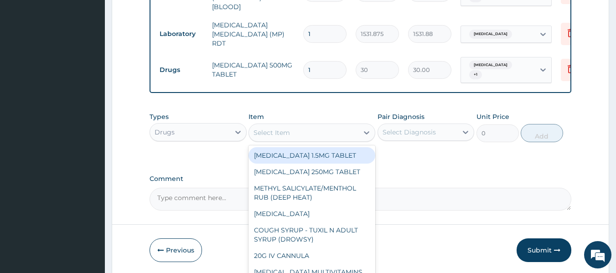
click at [264, 133] on div "Select Item" at bounding box center [272, 132] width 36 height 9
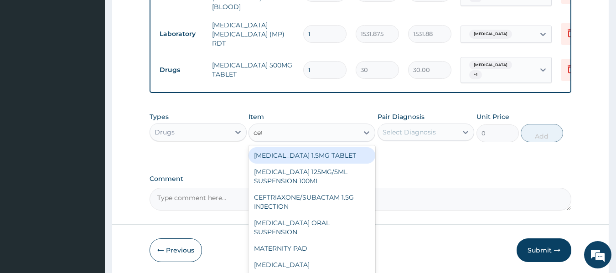
type input "ceti"
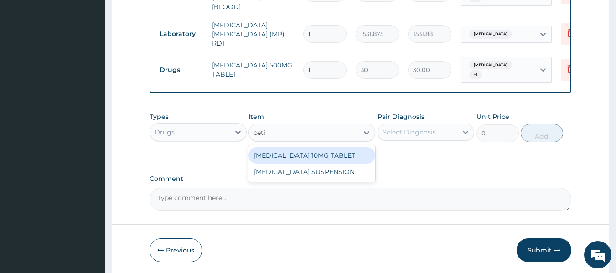
click at [312, 150] on div "CETIRIZINE 10MG TABLET" at bounding box center [312, 155] width 127 height 16
type input "115"
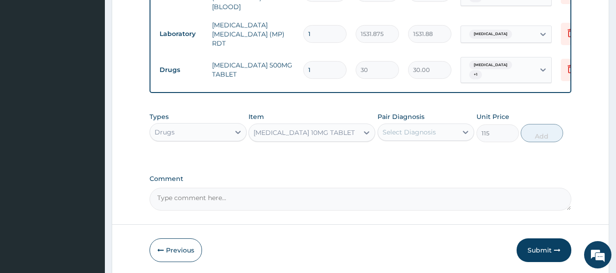
click at [411, 132] on div "Select Diagnosis" at bounding box center [409, 132] width 53 height 9
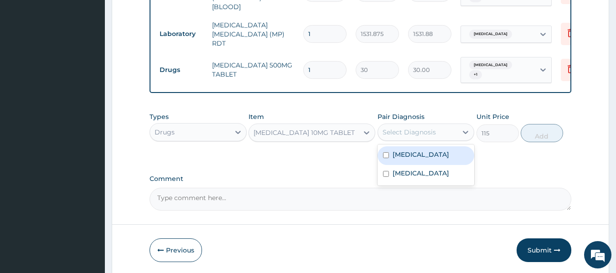
click at [418, 159] on div "Malaria" at bounding box center [426, 155] width 97 height 19
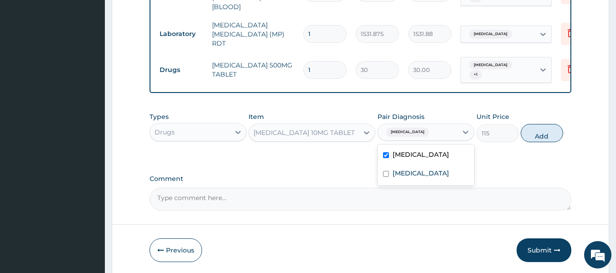
click at [406, 156] on label "Malaria" at bounding box center [421, 154] width 57 height 9
checkbox input "false"
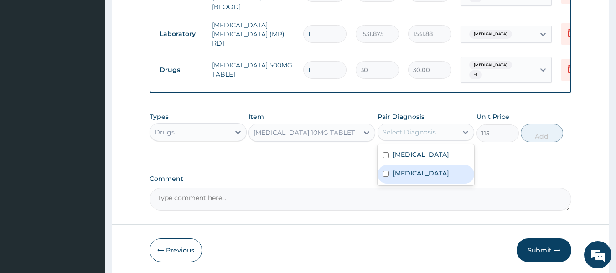
click at [407, 174] on label "Upper respiratory infection" at bounding box center [421, 173] width 57 height 9
checkbox input "true"
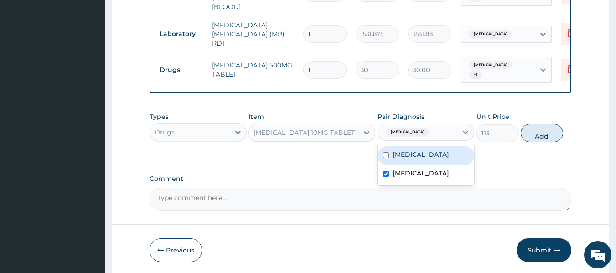
click at [455, 146] on div "Malaria" at bounding box center [426, 155] width 97 height 19
checkbox input "true"
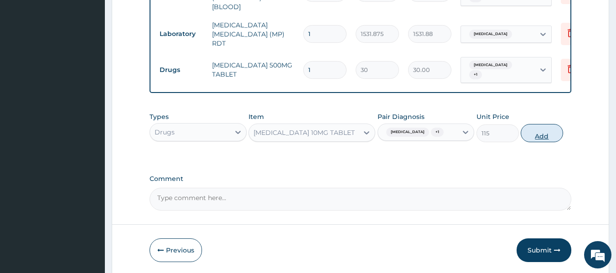
click at [541, 142] on button "Add" at bounding box center [542, 133] width 42 height 18
type input "0"
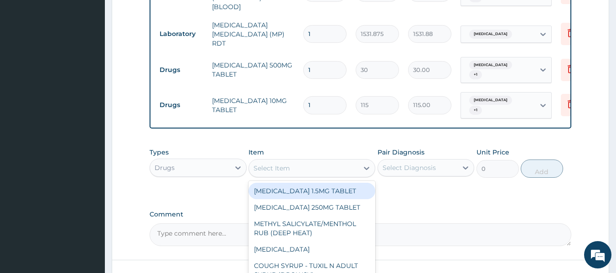
click at [329, 163] on div "Select Item" at bounding box center [303, 168] width 109 height 15
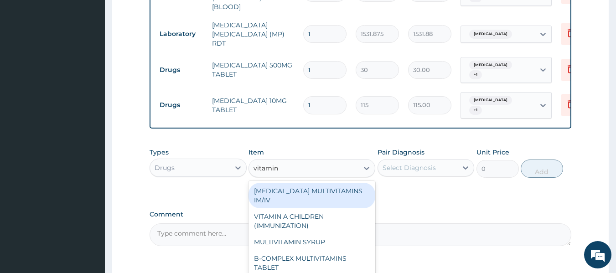
type input "vitamin c"
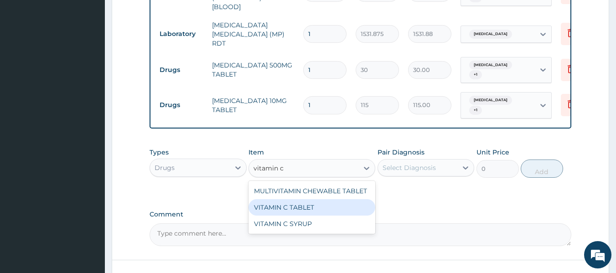
click at [324, 205] on div "VITAMIN C TABLET" at bounding box center [312, 207] width 127 height 16
type input "20"
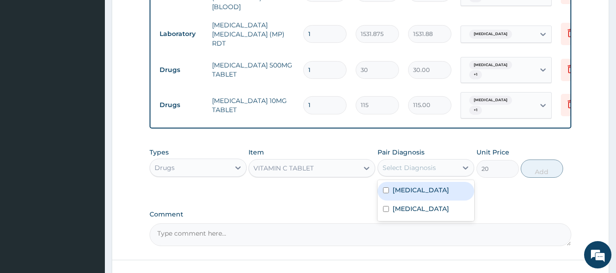
click at [414, 172] on div "Select Diagnosis" at bounding box center [418, 168] width 80 height 15
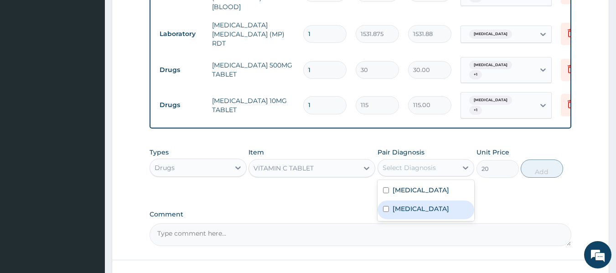
click at [411, 207] on label "Upper respiratory infection" at bounding box center [421, 208] width 57 height 9
checkbox input "true"
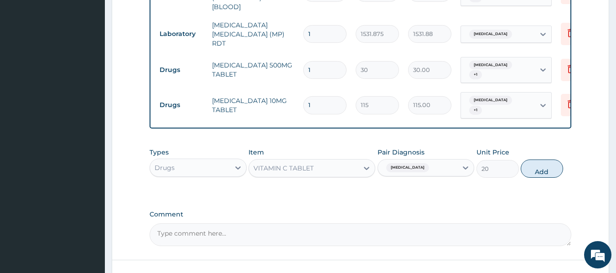
click at [520, 165] on div "Types Drugs Item VITAMIN C TABLET Pair Diagnosis Upper respiratory infection Un…" at bounding box center [361, 162] width 422 height 39
click at [527, 164] on button "Add" at bounding box center [542, 169] width 42 height 18
type input "0"
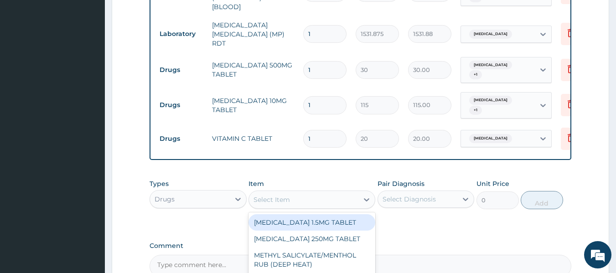
click at [284, 192] on div "Select Item" at bounding box center [303, 199] width 109 height 15
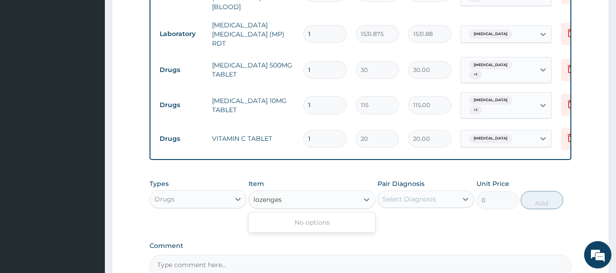
type input "lozenge"
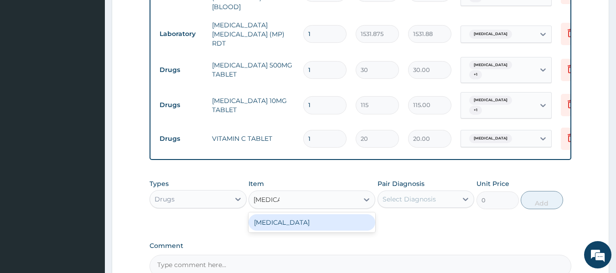
click at [313, 222] on div "THROAT LOZENGE" at bounding box center [312, 222] width 127 height 16
type input "96"
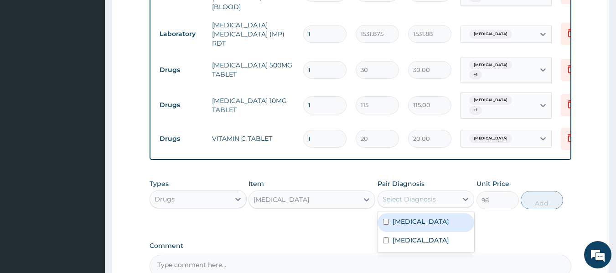
click at [419, 196] on div "Select Diagnosis" at bounding box center [409, 199] width 53 height 9
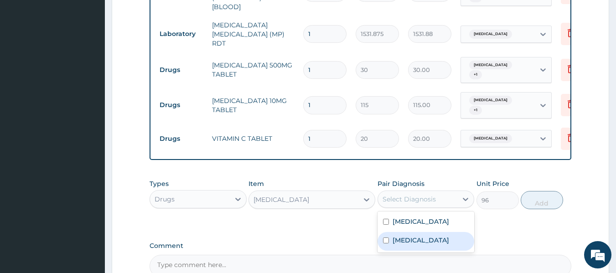
click at [420, 245] on label "Upper respiratory infection" at bounding box center [421, 240] width 57 height 9
checkbox input "true"
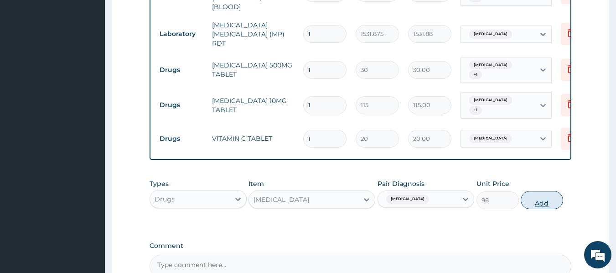
click at [539, 197] on button "Add" at bounding box center [542, 200] width 42 height 18
type input "0"
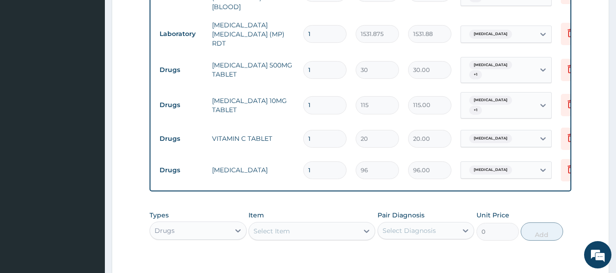
click at [268, 229] on div "Select Item" at bounding box center [272, 231] width 36 height 9
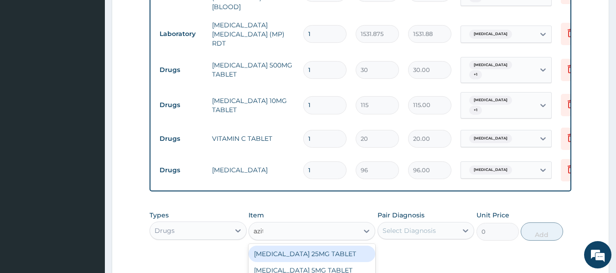
type input "azith"
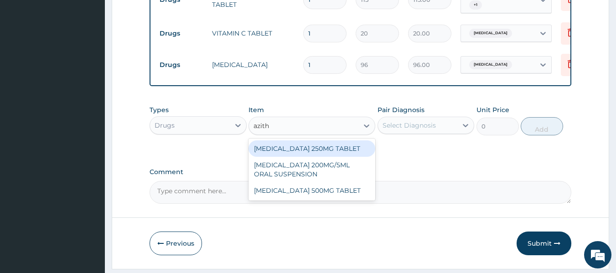
scroll to position [545, 0]
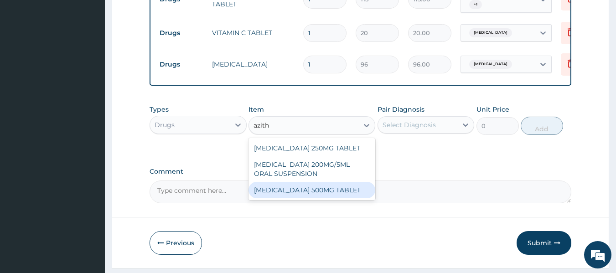
click at [315, 189] on div "AZITHROMYCIN 500MG TABLET" at bounding box center [312, 190] width 127 height 16
type input "690"
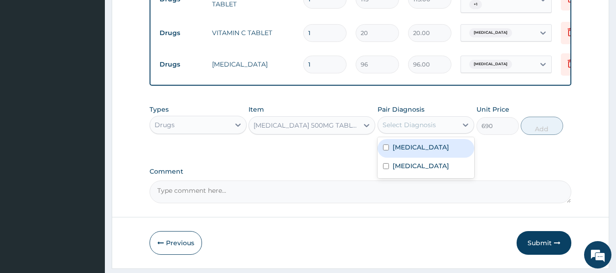
click at [396, 124] on div "Select Diagnosis" at bounding box center [409, 124] width 53 height 9
click at [419, 152] on div "Malaria" at bounding box center [426, 148] width 97 height 19
checkbox input "true"
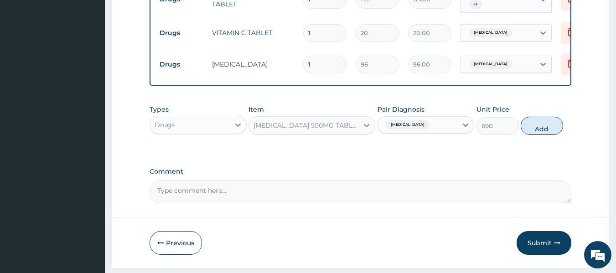
click at [533, 119] on button "Add" at bounding box center [542, 126] width 42 height 18
type input "0"
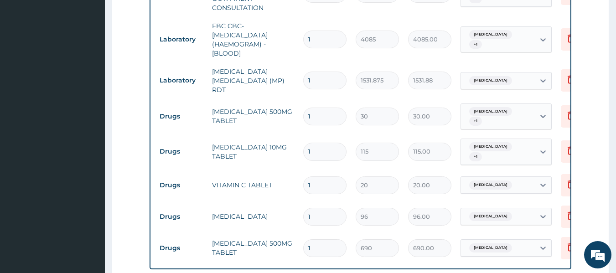
scroll to position [391, 0]
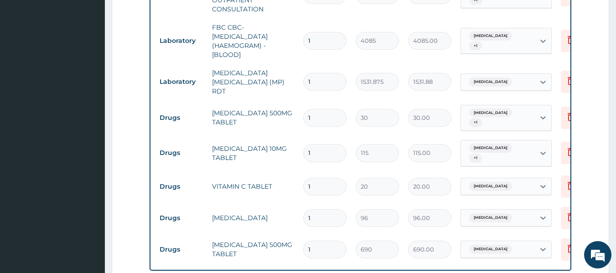
click at [320, 109] on input "1" at bounding box center [324, 118] width 43 height 18
type input "18"
type input "540.00"
type input "18"
click at [322, 145] on input "1" at bounding box center [324, 153] width 43 height 18
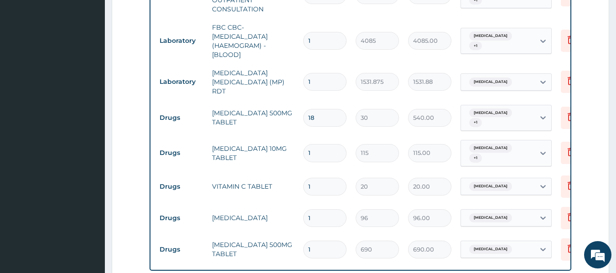
type input "0.00"
type input "5"
type input "575.00"
type input "5"
click at [320, 180] on input "1" at bounding box center [324, 187] width 43 height 18
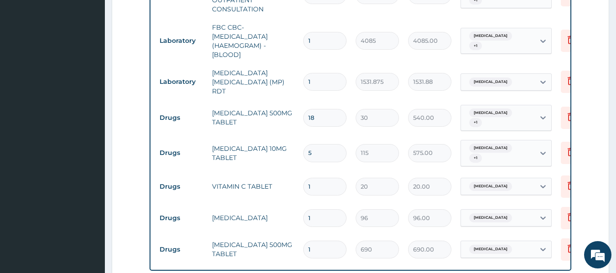
type input "0.00"
type input "3"
type input "60.00"
type input "30"
type input "600.00"
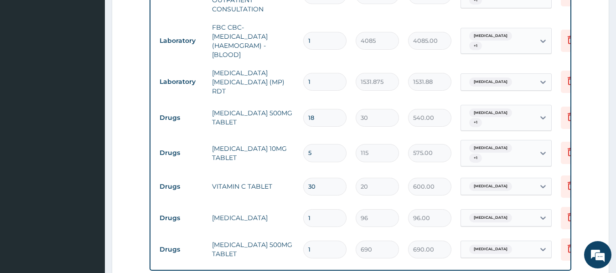
type input "30"
click at [319, 211] on input "1" at bounding box center [324, 218] width 43 height 18
type input "0.00"
type input "6"
type input "576.00"
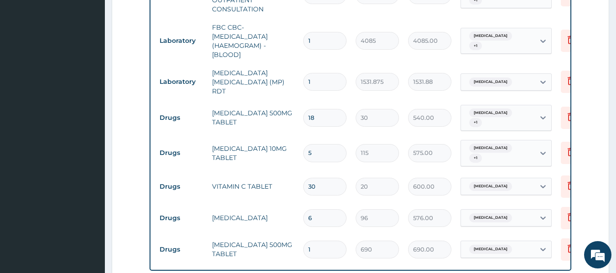
type input "6"
click at [317, 241] on input "1" at bounding box center [324, 250] width 43 height 18
type input "0.00"
type input "3"
type input "2070.00"
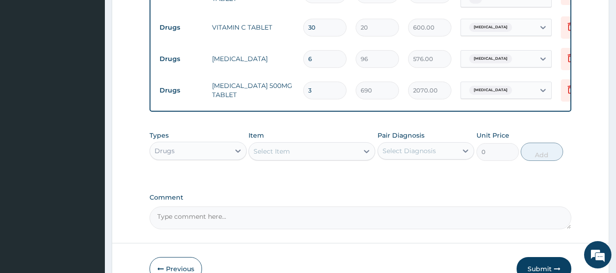
scroll to position [600, 0]
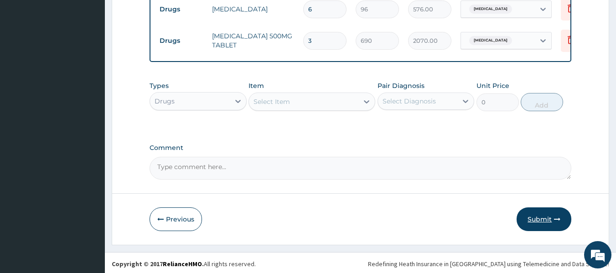
type input "3"
click at [531, 219] on button "Submit" at bounding box center [544, 219] width 55 height 24
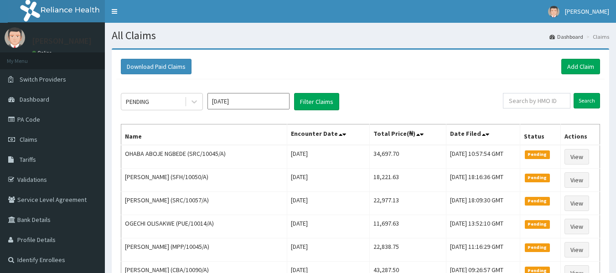
click at [539, 101] on input "text" at bounding box center [536, 101] width 67 height 16
type input "PPI/10152/A"
click at [574, 93] on input "Search" at bounding box center [587, 101] width 26 height 16
